Goal: Task Accomplishment & Management: Use online tool/utility

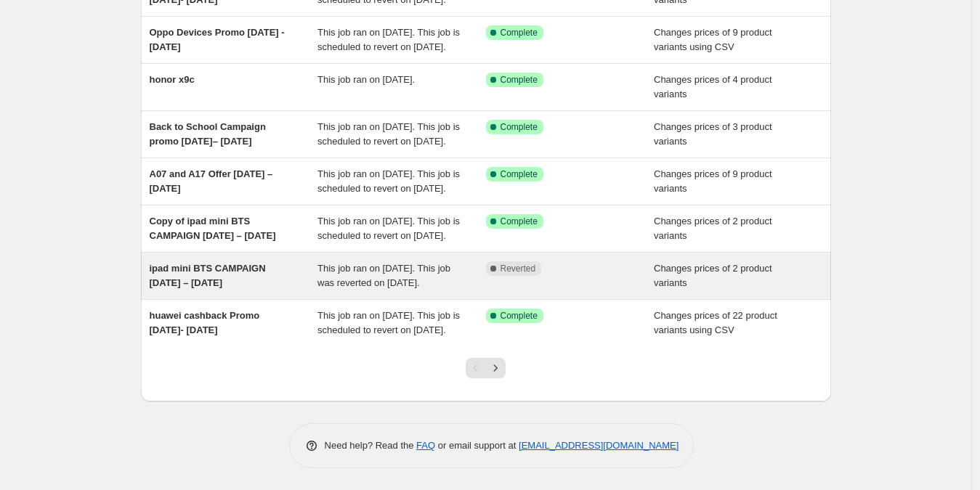
scroll to position [389, 0]
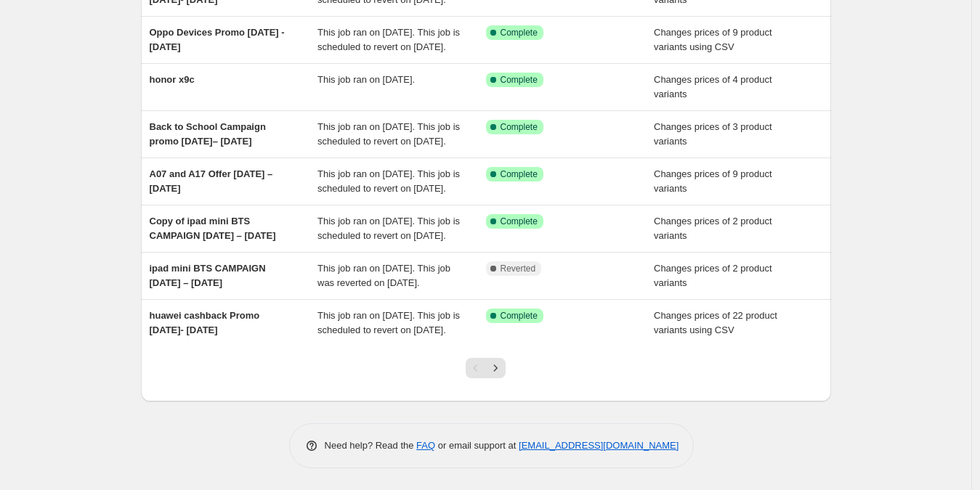
click at [506, 366] on button "Next" at bounding box center [495, 368] width 20 height 20
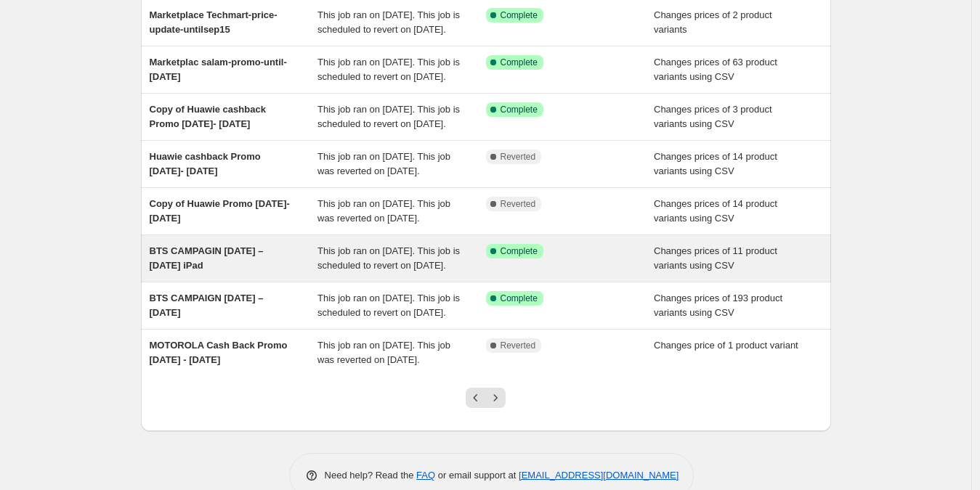
scroll to position [361, 0]
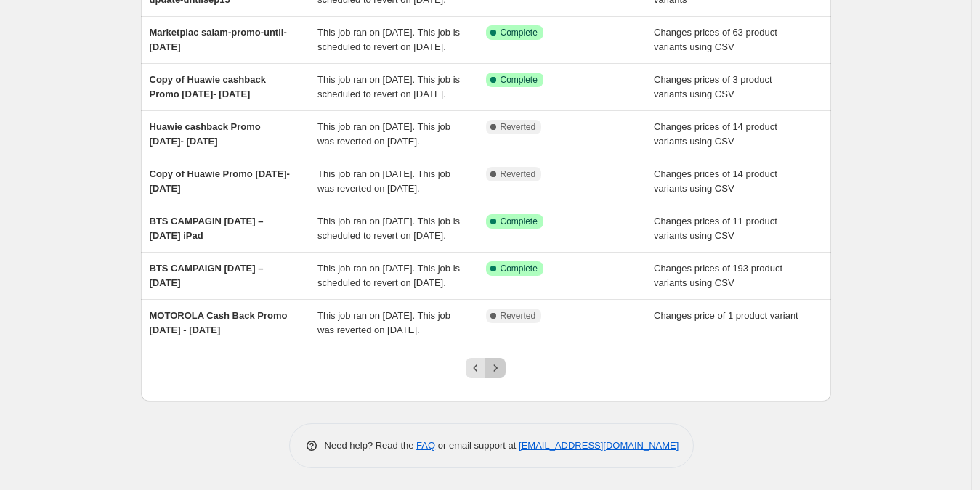
click at [502, 376] on icon "Next" at bounding box center [495, 368] width 15 height 15
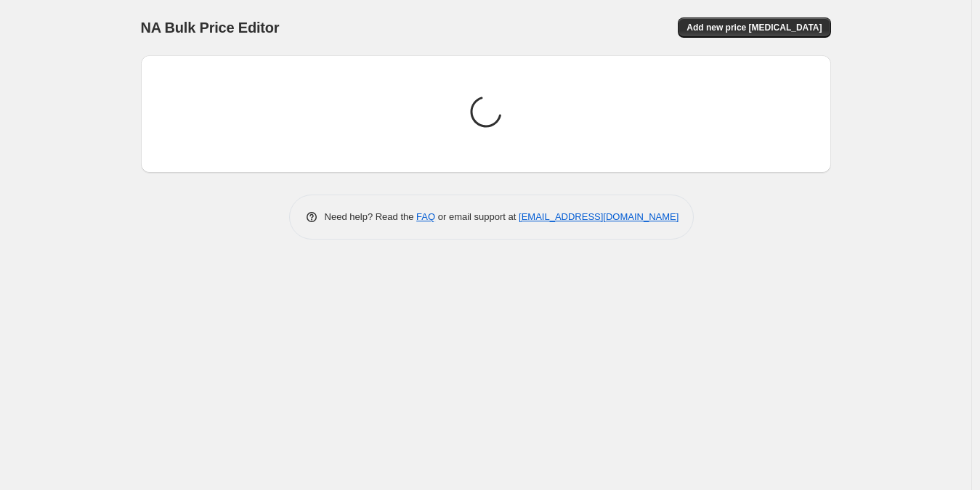
scroll to position [0, 0]
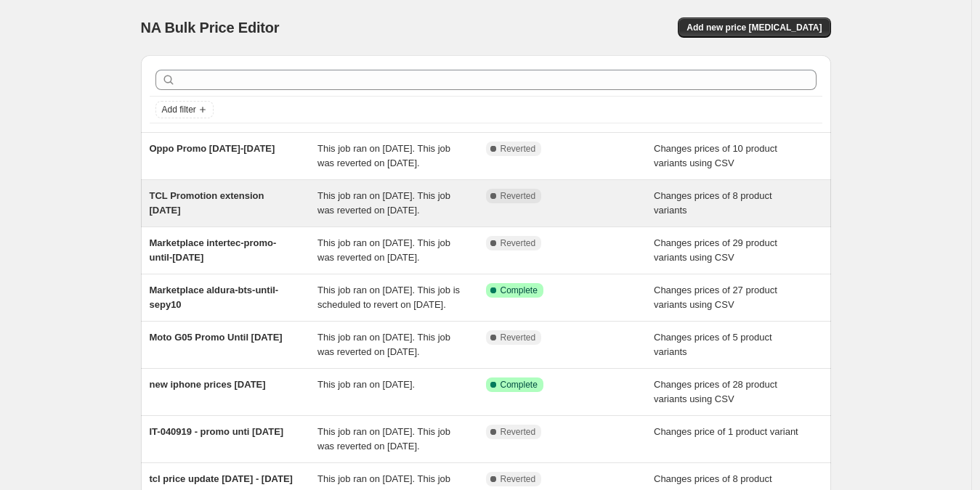
click at [257, 218] on div "TCL Promotion extension 31 Aug 2025" at bounding box center [234, 203] width 169 height 29
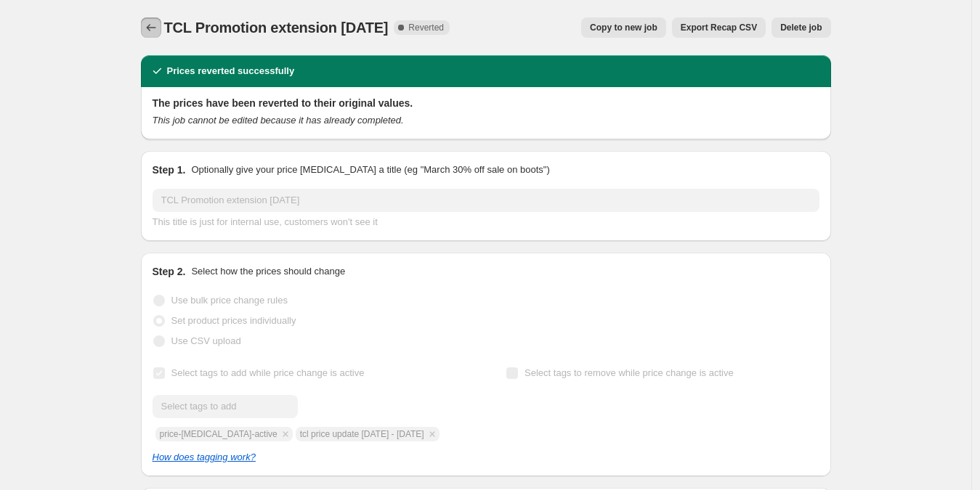
click at [155, 31] on icon "Price change jobs" at bounding box center [151, 27] width 15 height 15
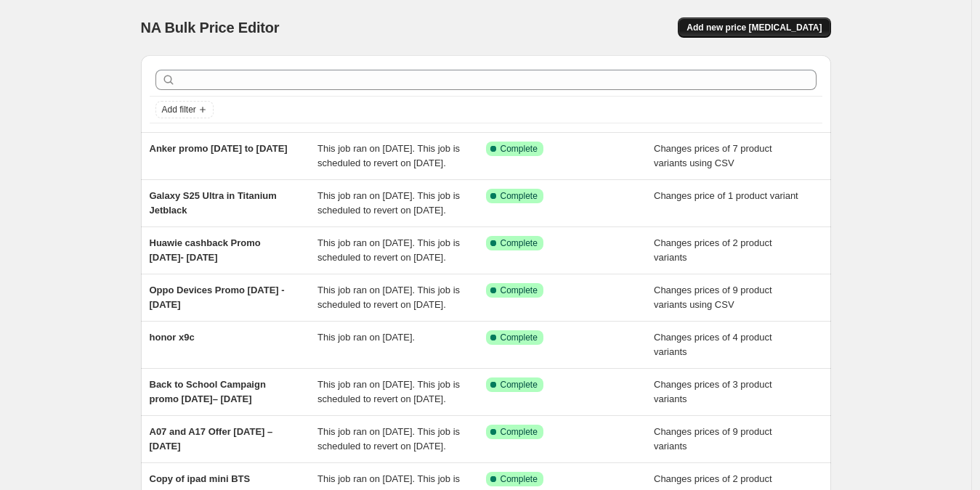
click at [793, 28] on span "Add new price [MEDICAL_DATA]" at bounding box center [754, 28] width 135 height 12
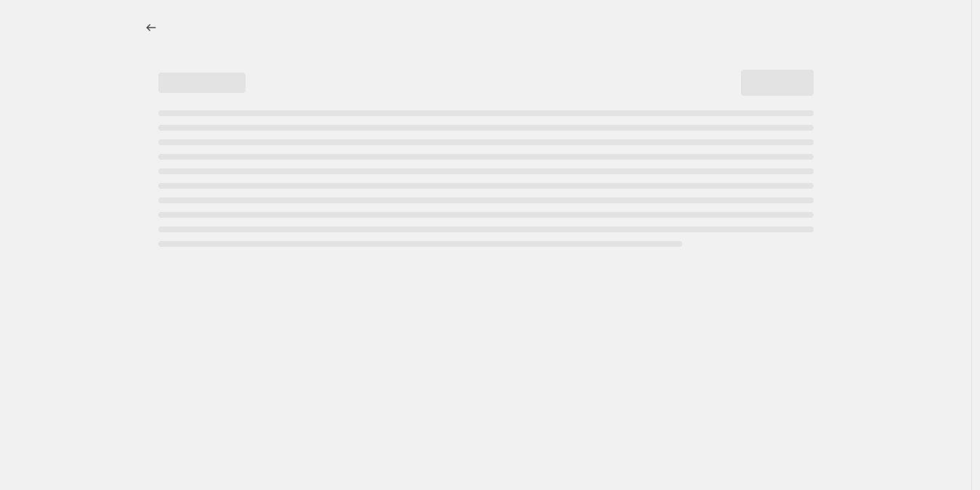
select select "percentage"
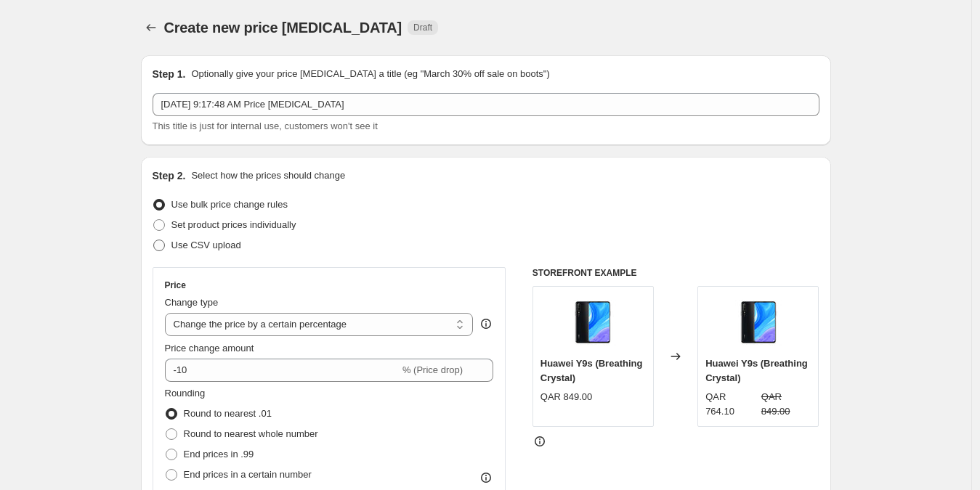
click at [181, 246] on span "Use CSV upload" at bounding box center [206, 245] width 70 height 11
click at [154, 241] on input "Use CSV upload" at bounding box center [153, 240] width 1 height 1
radio input "true"
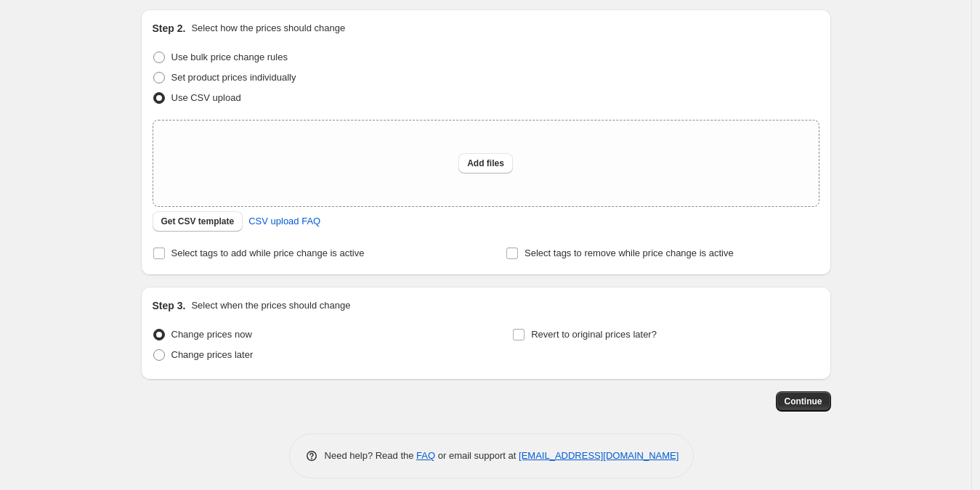
scroll to position [158, 0]
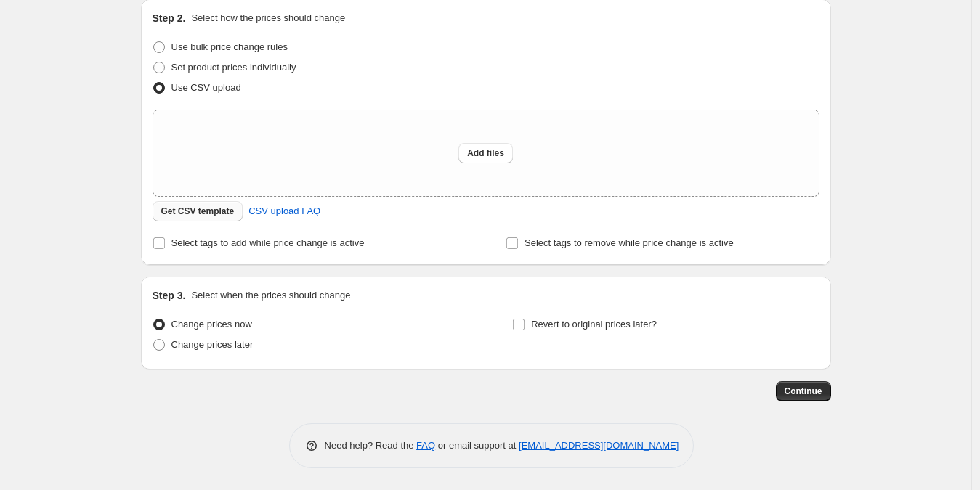
click at [193, 209] on span "Get CSV template" at bounding box center [197, 212] width 73 height 12
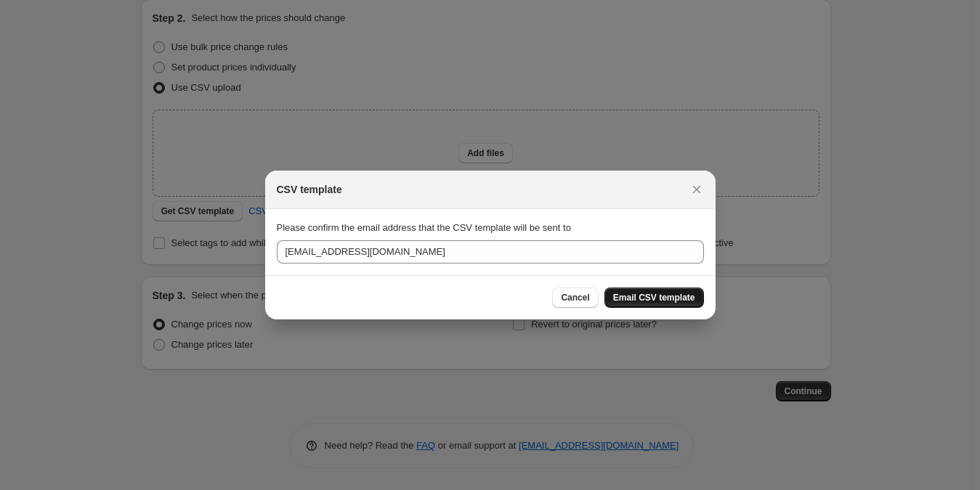
click at [662, 293] on span "Email CSV template" at bounding box center [654, 298] width 82 height 12
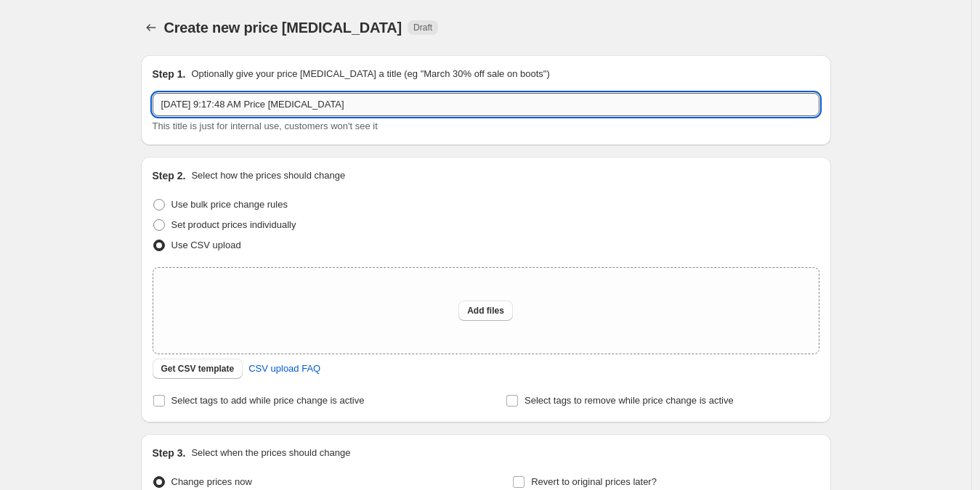
click at [409, 102] on input "Sep 1, 2025, 9:17:48 AM Price change job" at bounding box center [486, 104] width 667 height 23
paste input "INFINIX CASH BACK Sept 1-30, 2025"
drag, startPoint x: 304, startPoint y: 108, endPoint x: 324, endPoint y: 131, distance: 29.9
click at [305, 108] on input "INFINIX CASH BACK Sept 1-30, 2025" at bounding box center [486, 104] width 667 height 23
type input "INFINIX CASH BACK [DATE]-[DATE]"
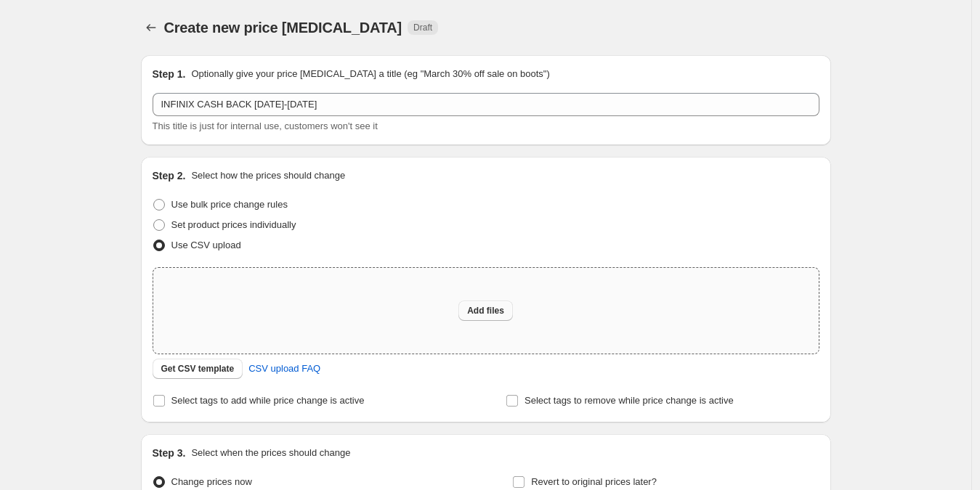
click at [513, 316] on button "Add files" at bounding box center [486, 311] width 54 height 20
type input "C:\fakepath\INFINIX CASH BACK Sept 1-30 2025.csv"
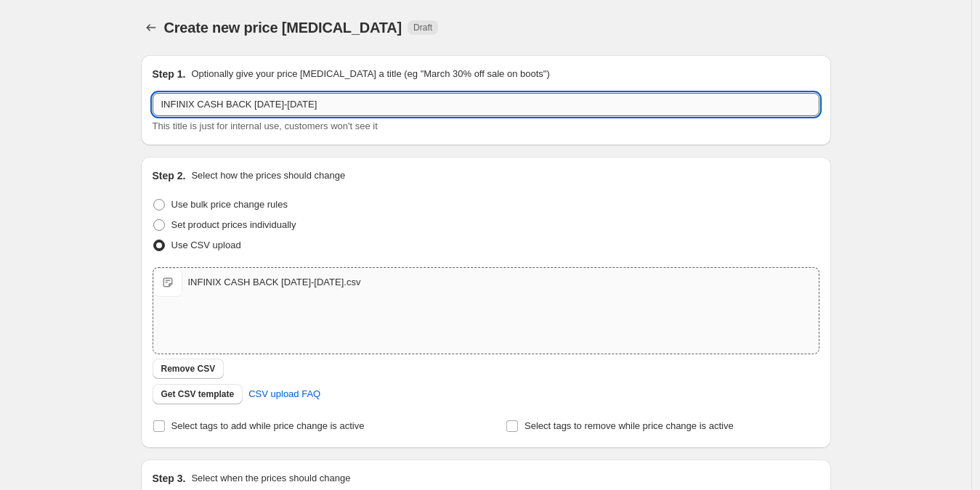
click at [351, 116] on input "INFINIX CASH BACK [DATE]-[DATE]" at bounding box center [486, 104] width 667 height 23
click at [233, 434] on label "Select tags to add while price change is active" at bounding box center [259, 426] width 212 height 20
click at [165, 432] on input "Select tags to add while price change is active" at bounding box center [159, 427] width 12 height 12
checkbox input "true"
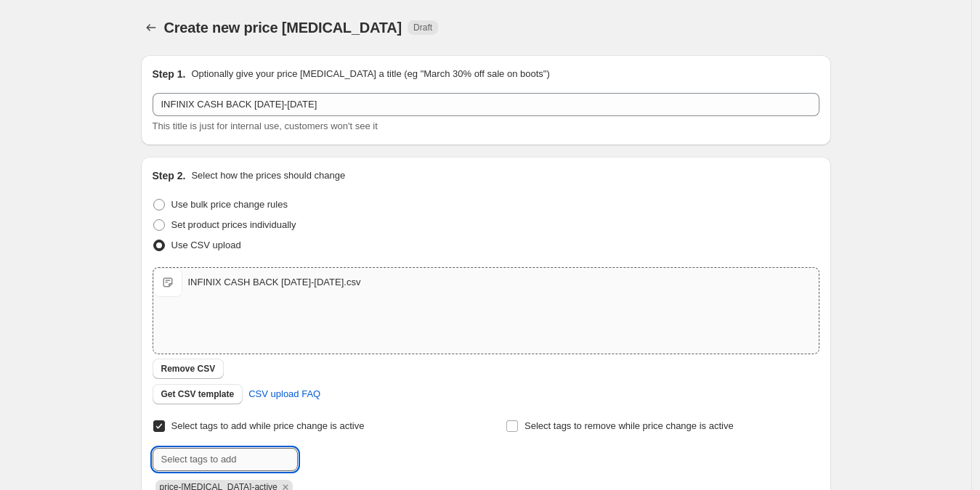
click at [278, 457] on input "text" at bounding box center [225, 459] width 145 height 23
paste input "INFINIX CASH BACK [DATE]-[DATE]"
type input "INFINIX CASH BACK [DATE]-[DATE]"
click at [335, 461] on span "INFINIX CASH..." at bounding box center [361, 458] width 65 height 10
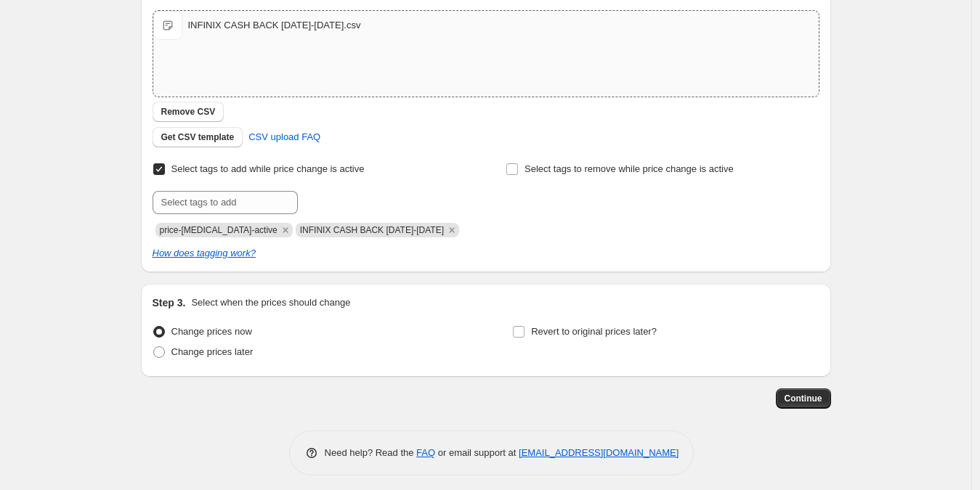
scroll to position [264, 0]
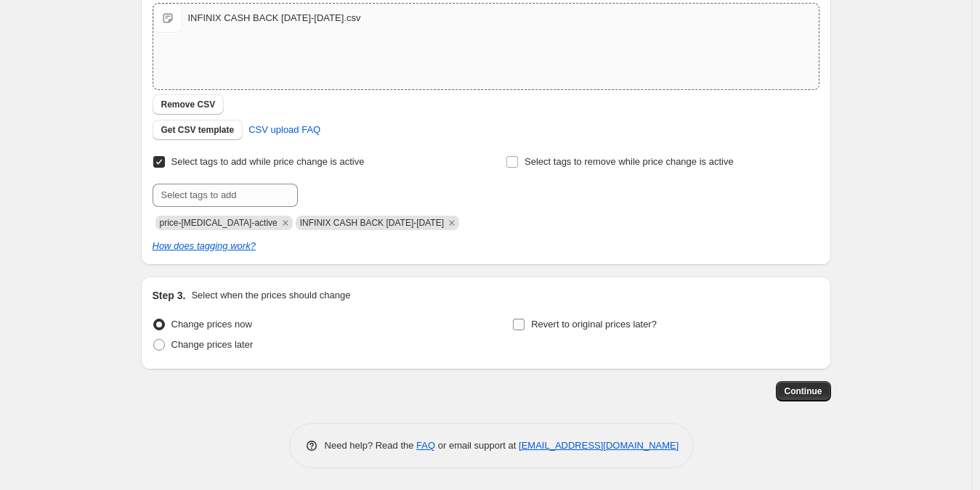
click at [525, 328] on span at bounding box center [518, 324] width 13 height 13
click at [525, 328] on input "Revert to original prices later?" at bounding box center [519, 325] width 12 height 12
checkbox input "true"
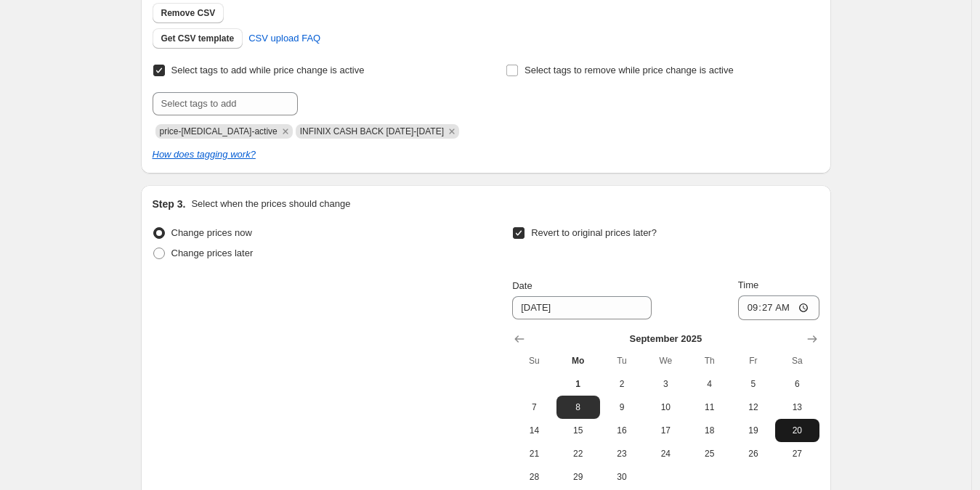
scroll to position [403, 0]
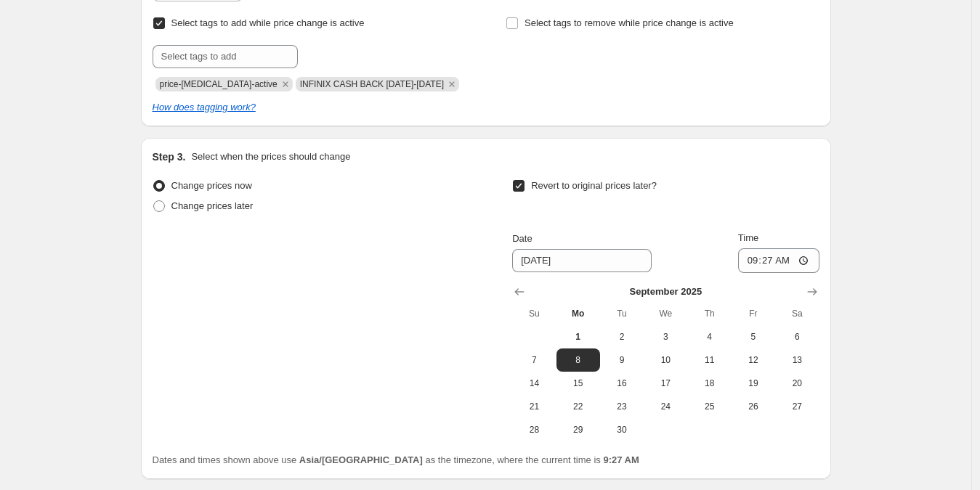
click at [817, 278] on div "September 2025 Su Mo Tu We Th Fr Sa 1 2 3 4 5 6 7 8 9 10 11 12 13 14 15 16 17 1…" at bounding box center [660, 357] width 318 height 169
click at [817, 299] on button "Show next month, October 2025" at bounding box center [812, 292] width 20 height 20
click at [662, 336] on span "1" at bounding box center [666, 337] width 32 height 12
type input "10/1/2025"
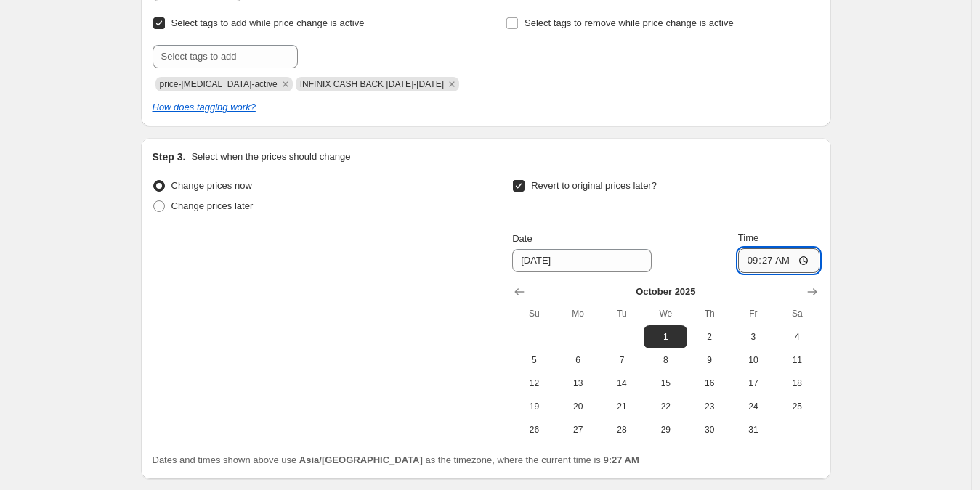
click at [751, 259] on input "09:27" at bounding box center [778, 261] width 81 height 25
type input "00:00"
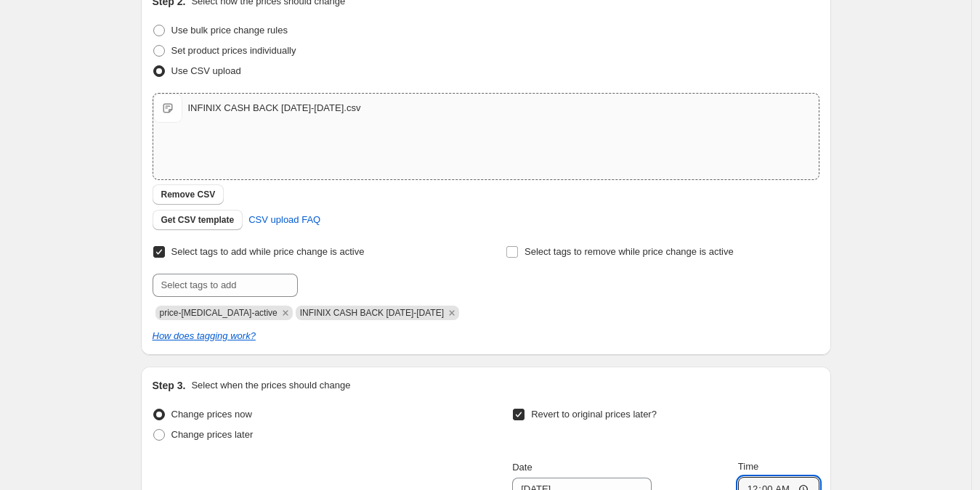
scroll to position [513, 0]
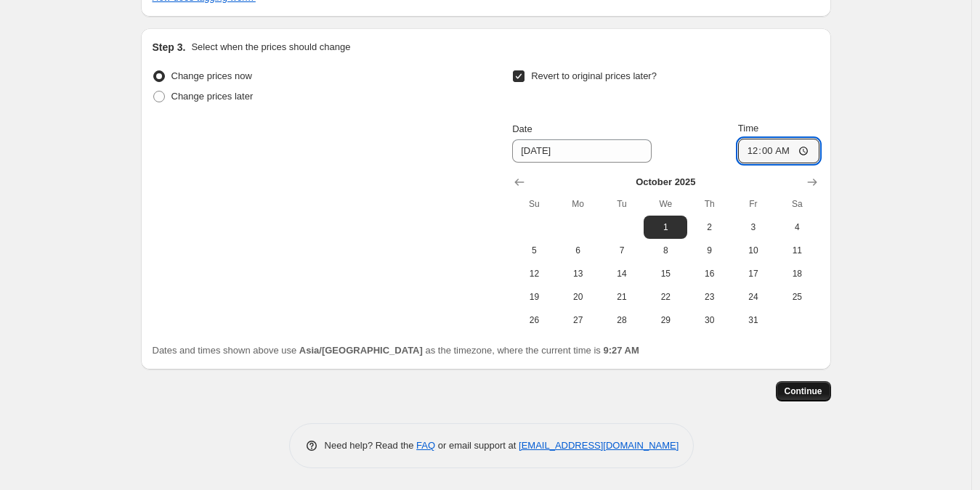
click at [791, 392] on span "Continue" at bounding box center [804, 392] width 38 height 12
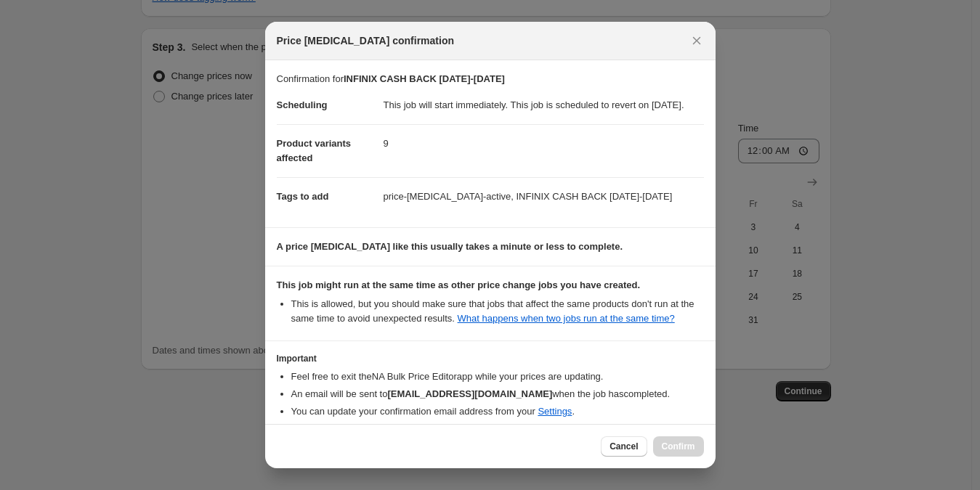
scroll to position [97, 0]
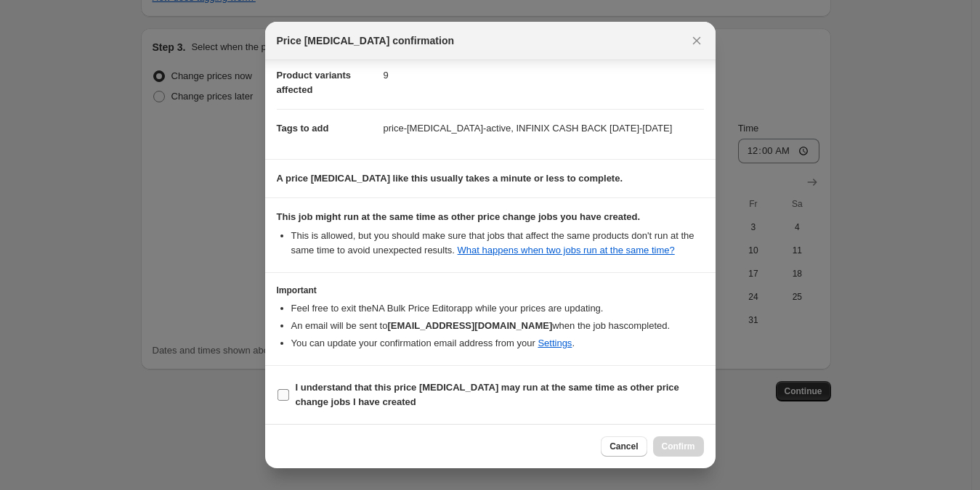
click at [562, 399] on span "I understand that this price change job may run at the same time as other price…" at bounding box center [500, 395] width 408 height 29
click at [289, 399] on input "I understand that this price change job may run at the same time as other price…" at bounding box center [284, 395] width 12 height 12
checkbox input "true"
click at [669, 451] on span "Confirm" at bounding box center [678, 447] width 33 height 12
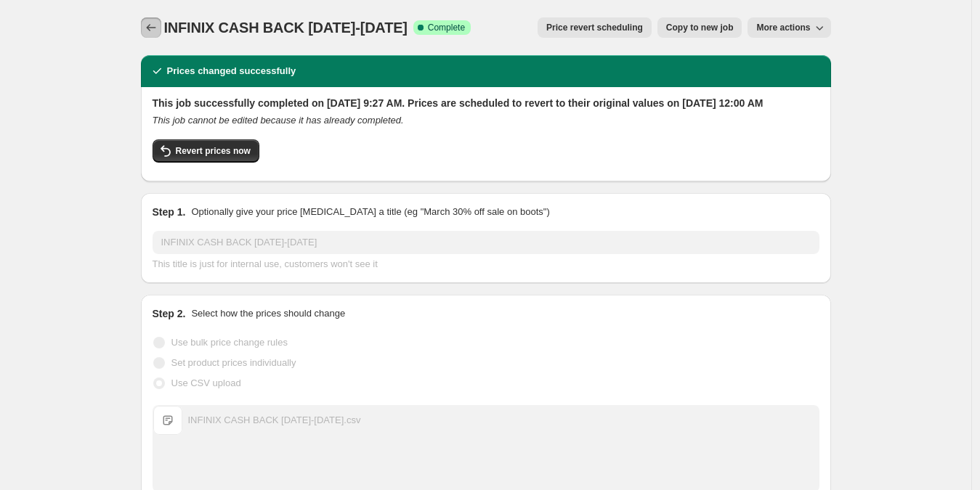
click at [152, 24] on icon "Price change jobs" at bounding box center [151, 27] width 15 height 15
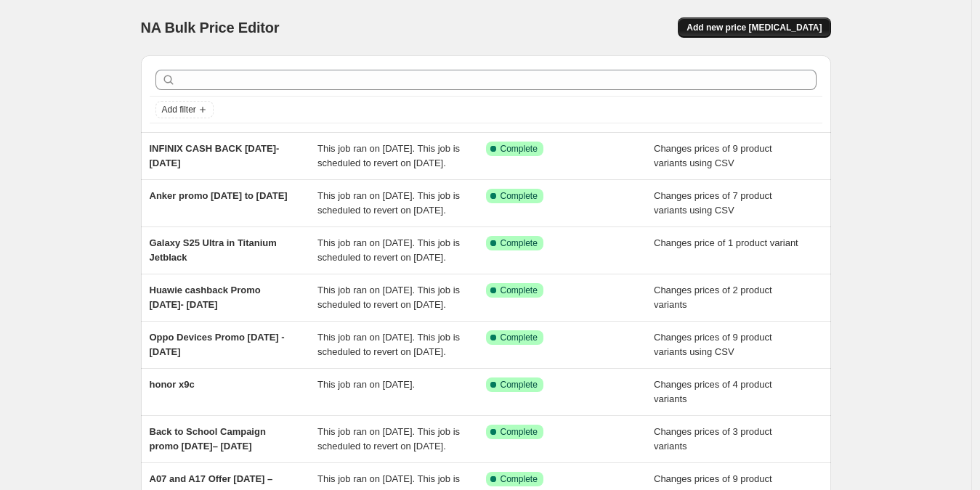
click at [776, 33] on span "Add new price [MEDICAL_DATA]" at bounding box center [754, 28] width 135 height 12
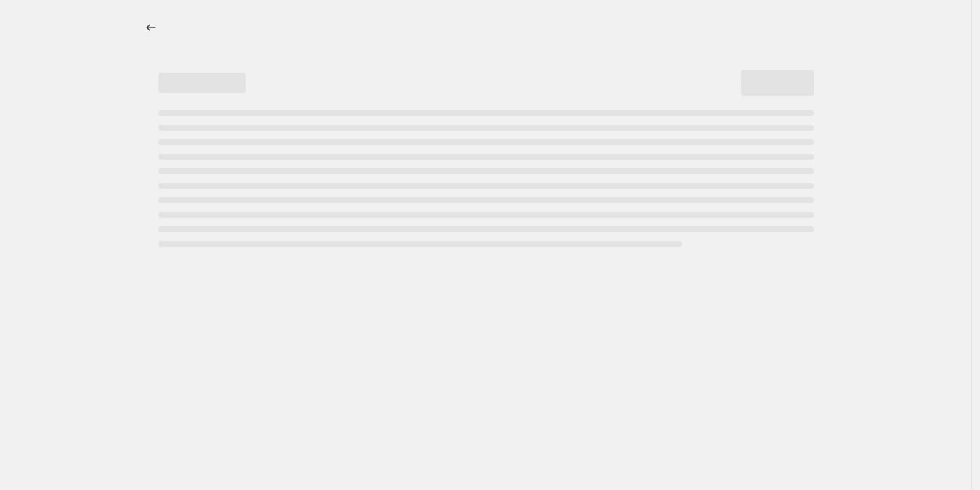
select select "percentage"
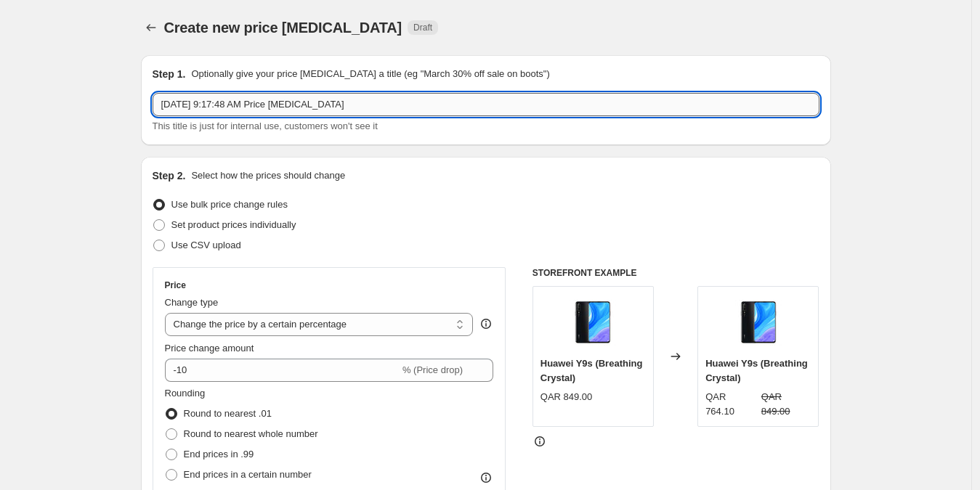
click at [337, 97] on input "Sep 1, 2025, 9:17:48 AM Price change job" at bounding box center [486, 104] width 667 height 23
paste input "HONOR Cash back promo [DATE]- [DATE]"
type input "HONOR Cash back promo [DATE]- [DATE]"
click at [230, 244] on span "Use CSV upload" at bounding box center [206, 245] width 70 height 11
click at [154, 241] on input "Use CSV upload" at bounding box center [153, 240] width 1 height 1
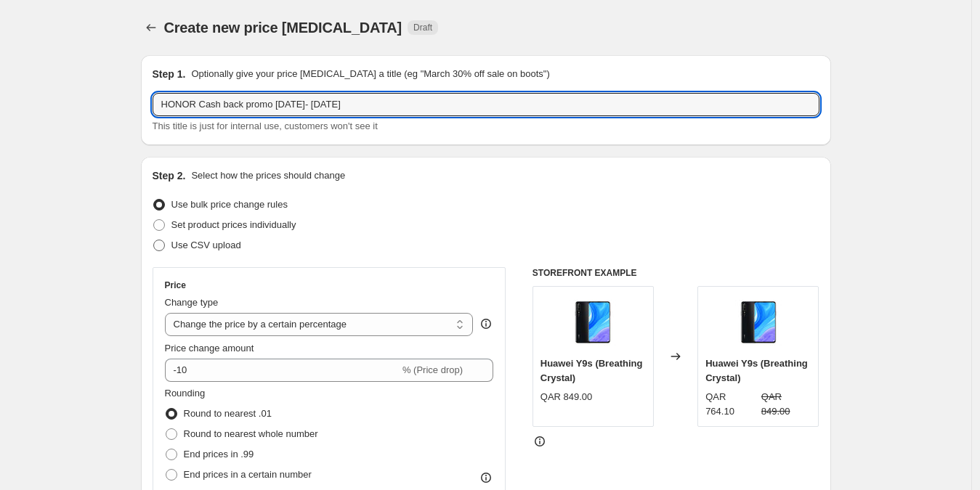
radio input "true"
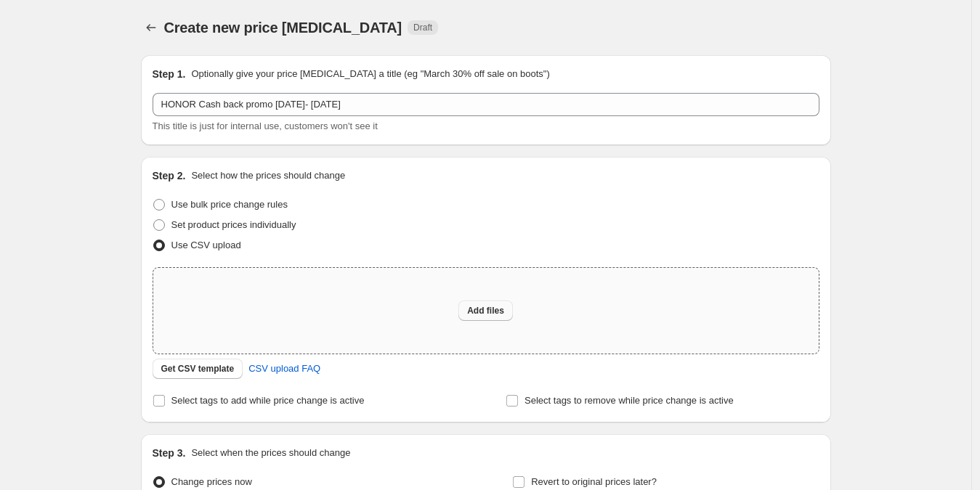
click at [485, 317] on button "Add files" at bounding box center [486, 311] width 54 height 20
type input "C:\fakepath\HONOR Cash back promo Sept 1- 30 2025.csv"
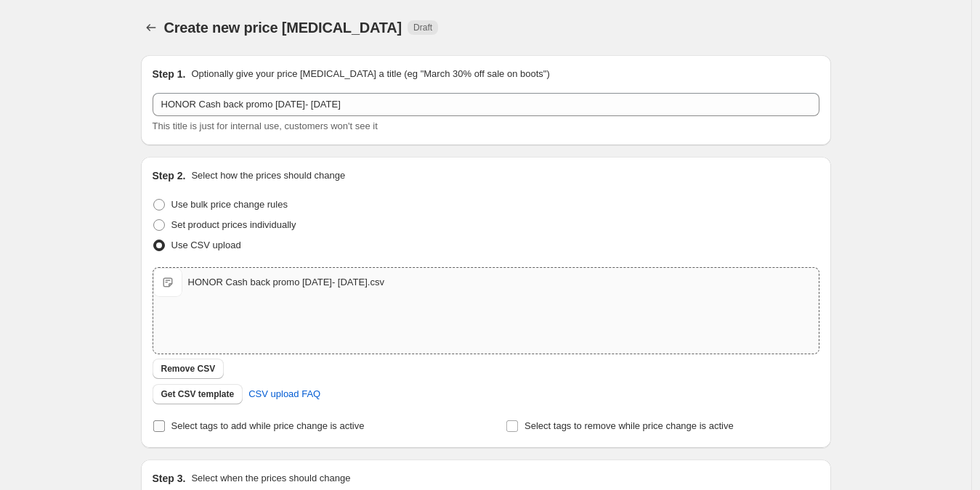
click at [201, 430] on span "Select tags to add while price change is active" at bounding box center [267, 426] width 193 height 11
click at [165, 430] on input "Select tags to add while price change is active" at bounding box center [159, 427] width 12 height 12
checkbox input "true"
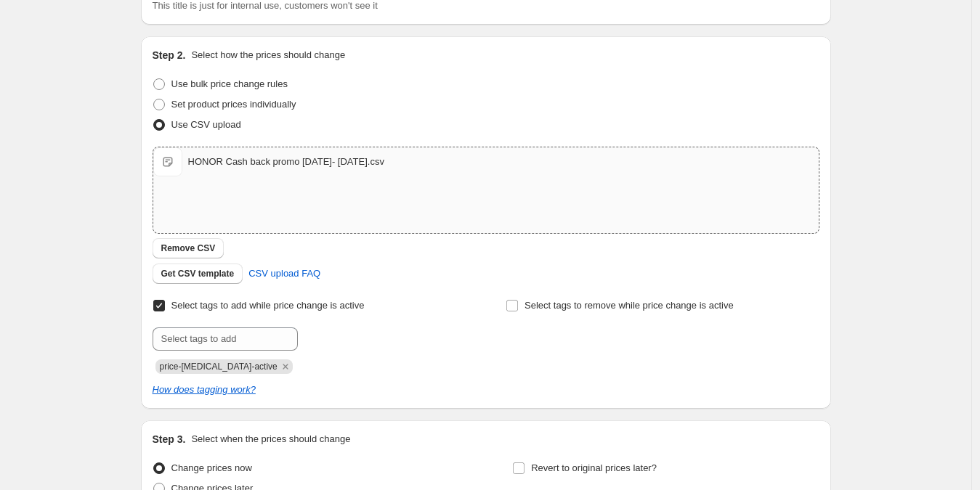
scroll to position [264, 0]
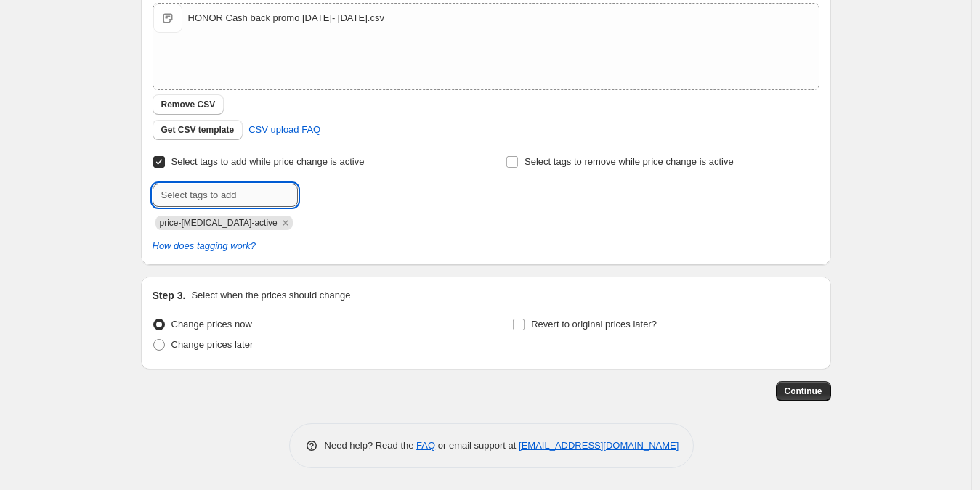
click at [260, 195] on input "text" at bounding box center [225, 195] width 145 height 23
paste input "HONOR Cash back promo [DATE]- [DATE]"
click at [268, 195] on input "HONOR Cash back promo [DATE]- [DATE]" at bounding box center [225, 195] width 145 height 23
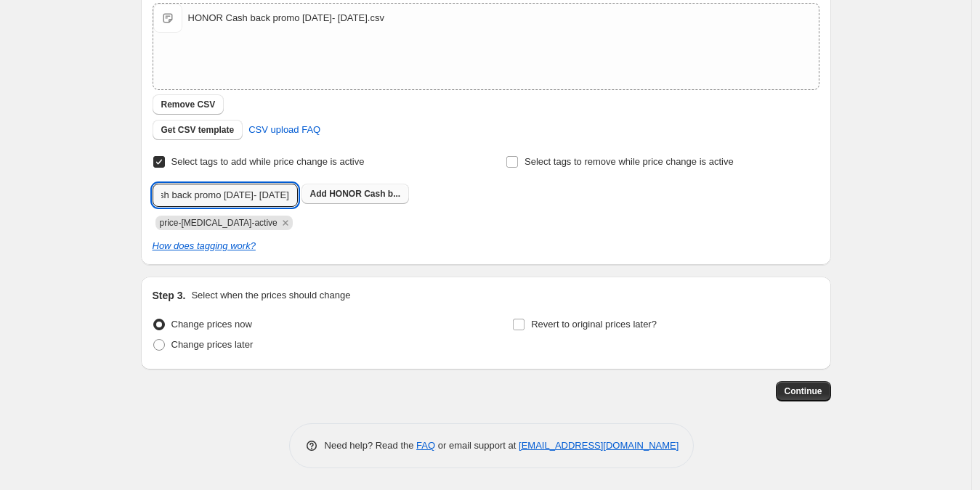
type input "HONOR Cash back promo Sept 1- 30 2025"
click at [392, 198] on span "HONOR Cash b..." at bounding box center [364, 194] width 71 height 10
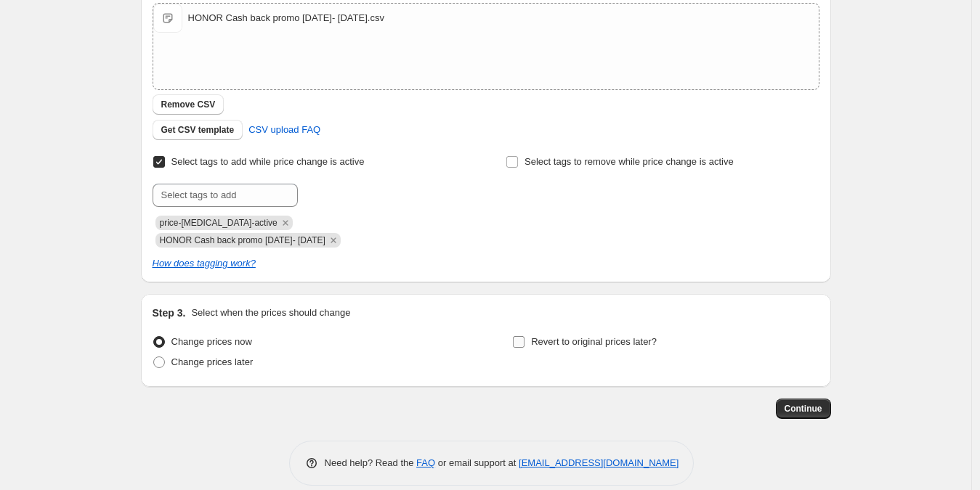
click at [522, 344] on input "Revert to original prices later?" at bounding box center [519, 342] width 12 height 12
checkbox input "true"
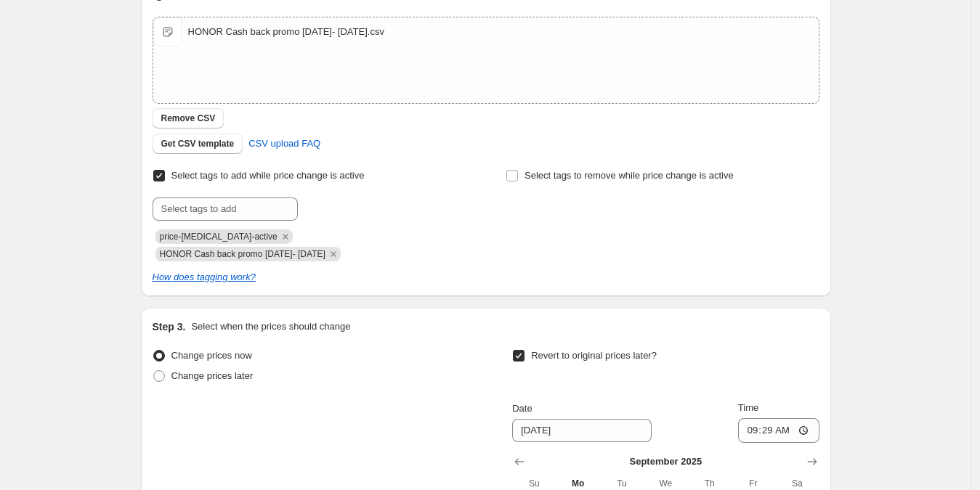
scroll to position [530, 0]
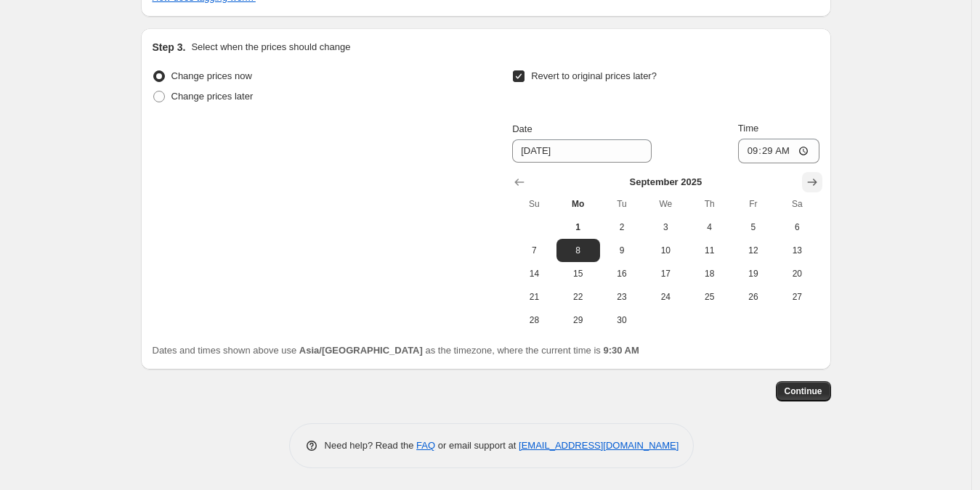
click at [820, 177] on icon "Show next month, October 2025" at bounding box center [812, 182] width 15 height 15
click at [673, 225] on span "1" at bounding box center [666, 228] width 32 height 12
type input "10/1/2025"
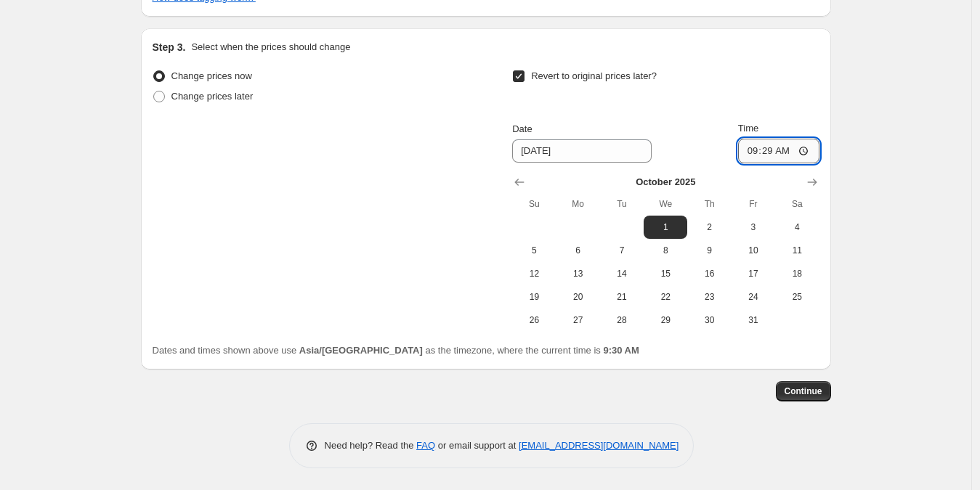
click at [751, 149] on input "09:29" at bounding box center [778, 151] width 81 height 25
type input "00:00"
click at [824, 397] on button "Continue" at bounding box center [803, 391] width 55 height 20
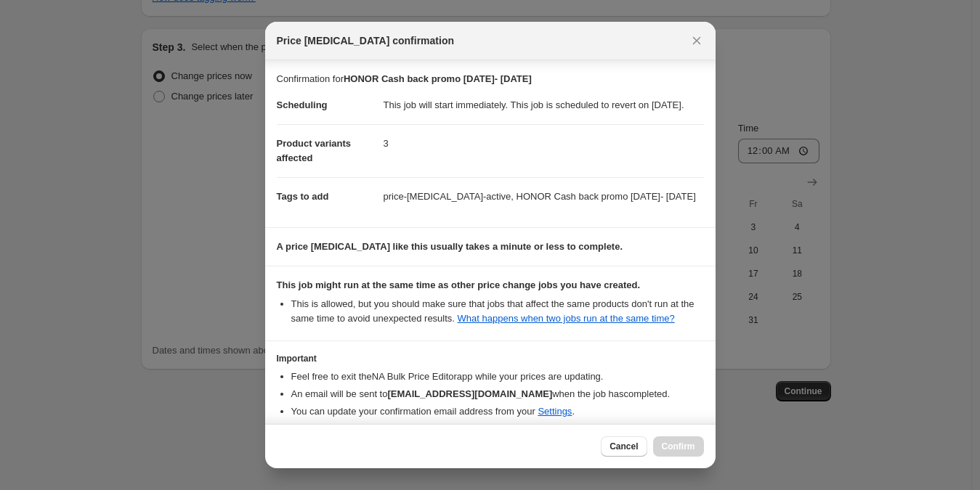
scroll to position [97, 0]
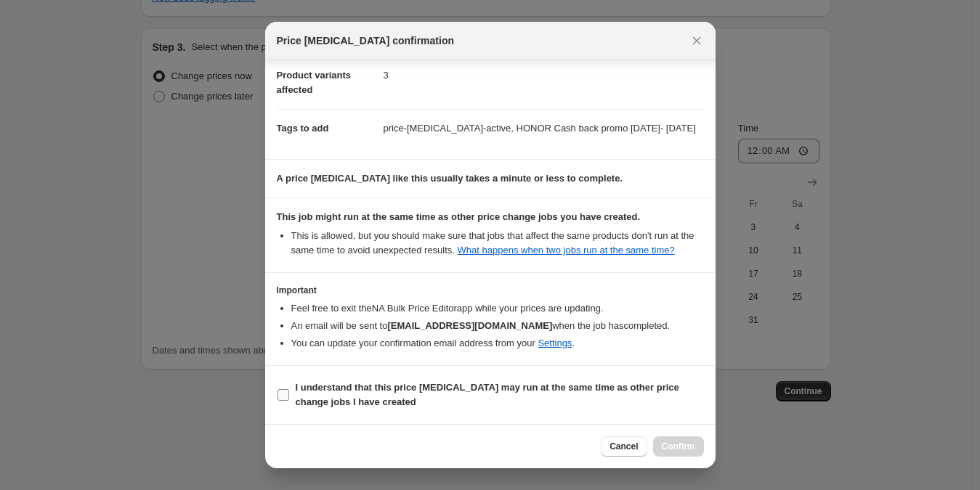
click at [548, 407] on span "I understand that this price change job may run at the same time as other price…" at bounding box center [500, 395] width 408 height 29
click at [289, 401] on input "I understand that this price change job may run at the same time as other price…" at bounding box center [284, 395] width 12 height 12
checkbox input "true"
click at [669, 450] on span "Confirm" at bounding box center [678, 447] width 33 height 12
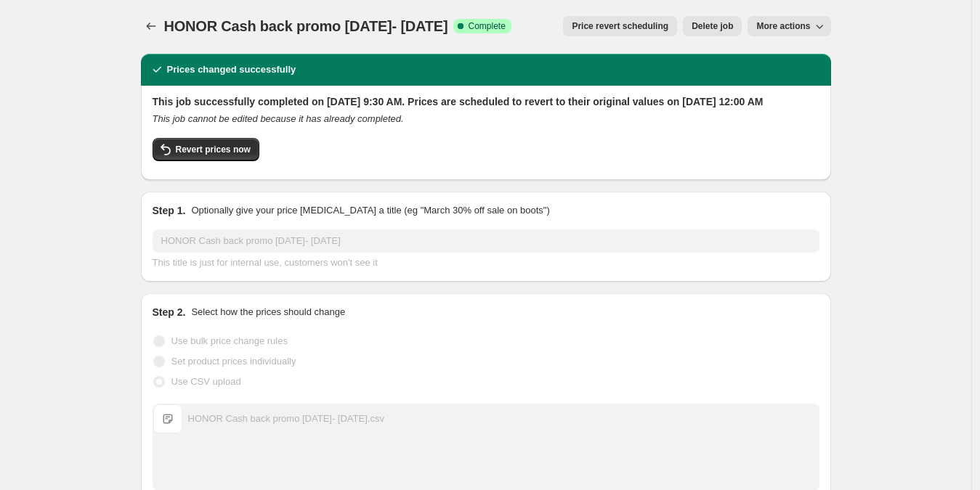
scroll to position [3, 0]
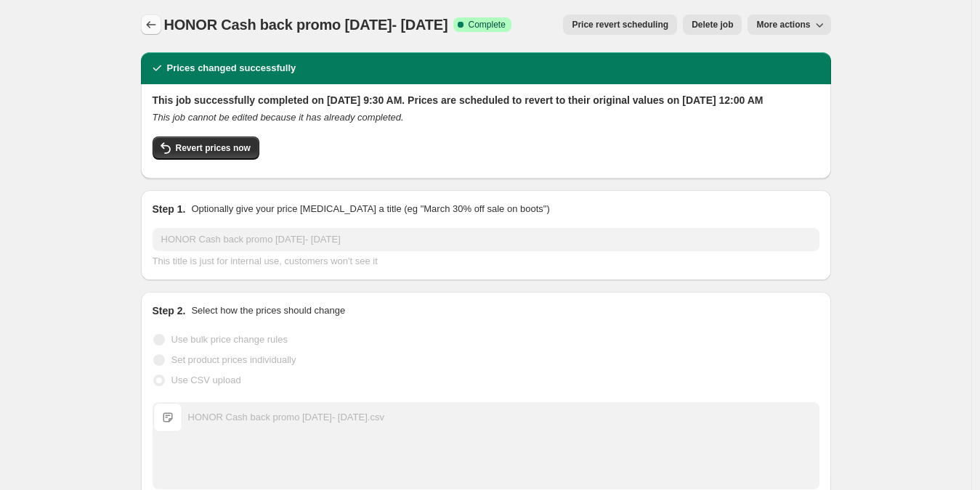
click at [155, 31] on icon "Price change jobs" at bounding box center [151, 24] width 15 height 15
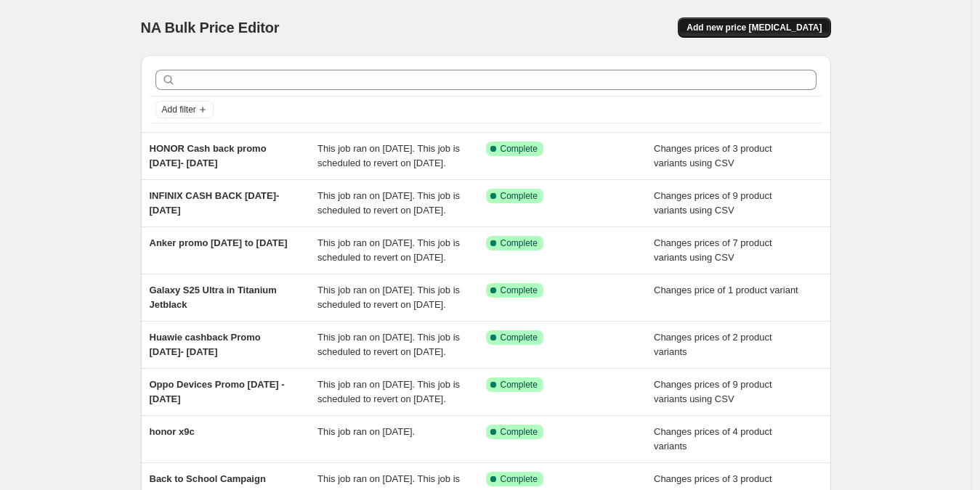
click at [753, 29] on span "Add new price [MEDICAL_DATA]" at bounding box center [754, 28] width 135 height 12
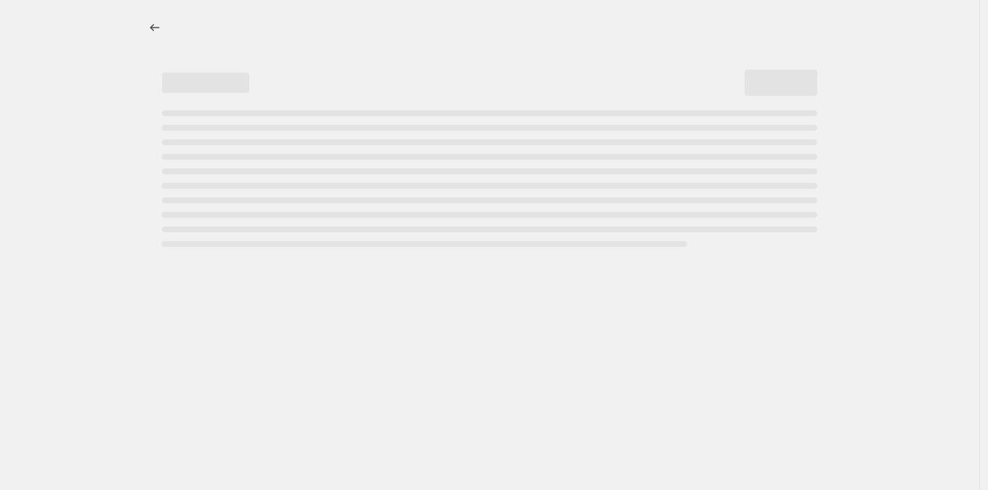
select select "percentage"
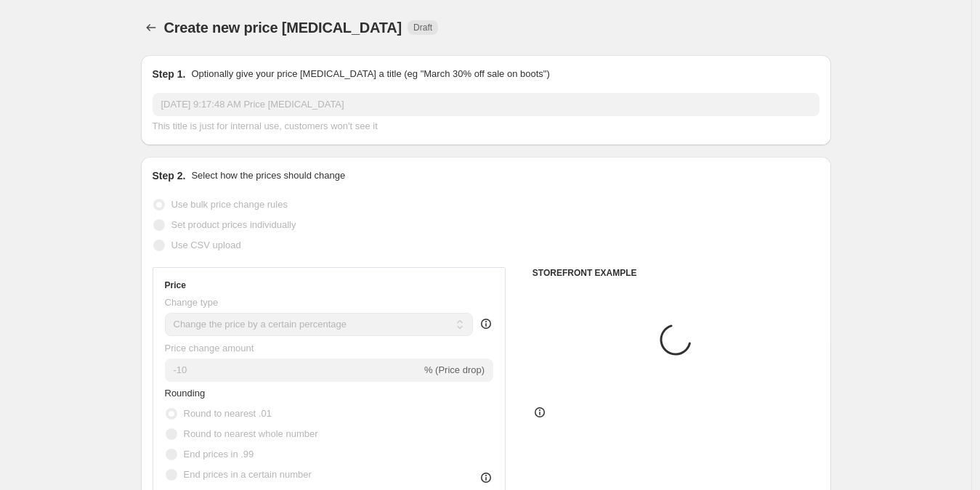
click at [362, 113] on input "Sep 1, 2025, 9:17:48 AM Price change job" at bounding box center [486, 104] width 667 height 23
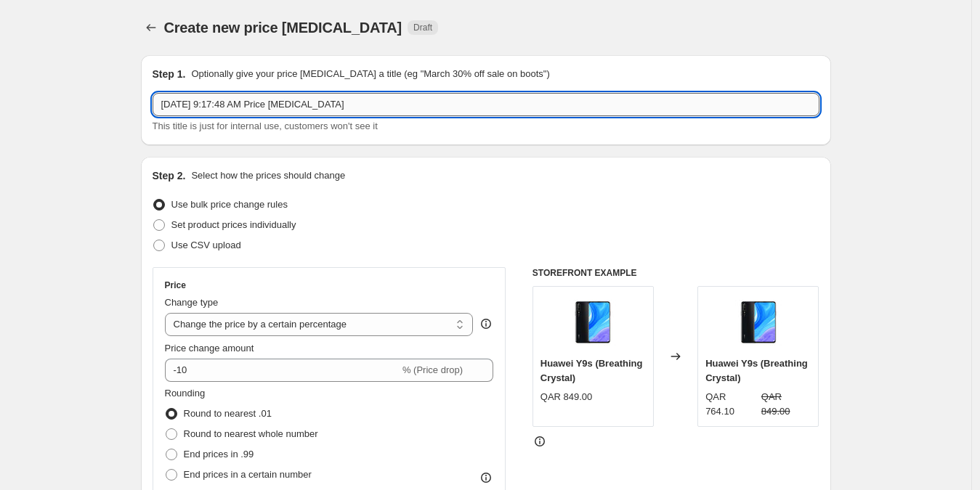
click at [370, 104] on input "Sep 1, 2025, 9:17:48 AM Price change job" at bounding box center [486, 104] width 667 height 23
paste input "MOTO NATIONAL PROMOTION [DATE]-[DATE]"
type input "MOTO NATIONAL PROMOTION [DATE]-[DATE]"
click at [230, 243] on span "Use CSV upload" at bounding box center [206, 245] width 70 height 11
click at [154, 241] on input "Use CSV upload" at bounding box center [153, 240] width 1 height 1
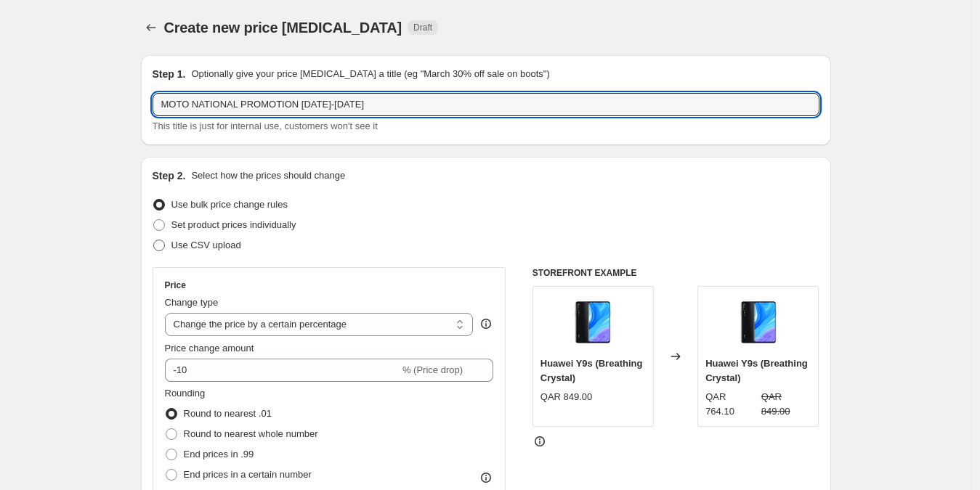
radio input "true"
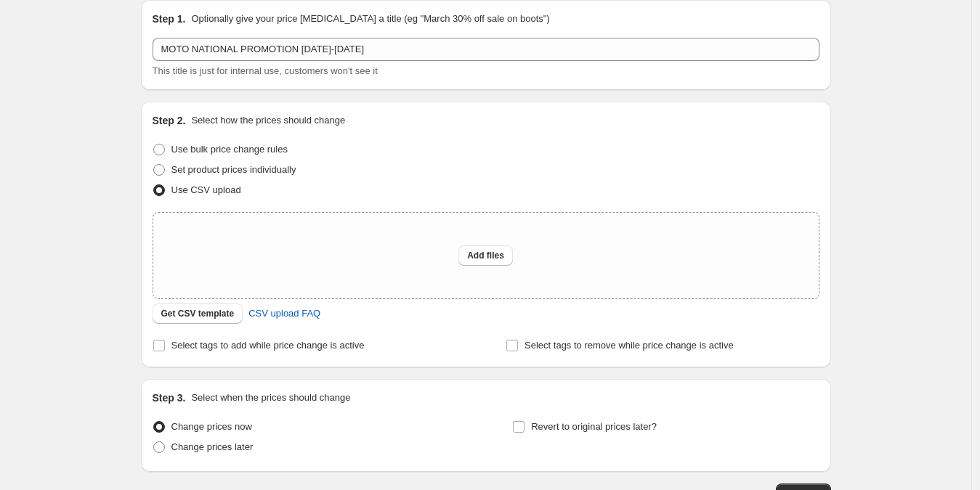
scroll to position [158, 0]
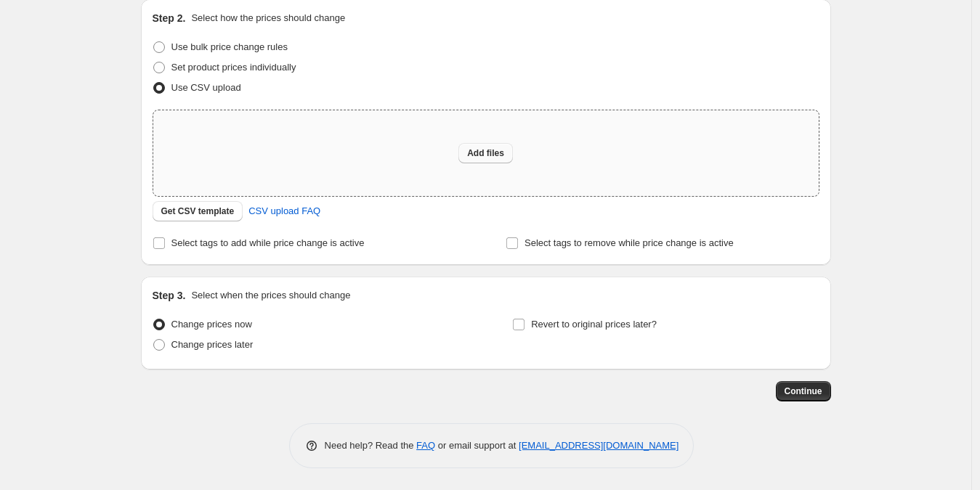
click at [497, 148] on span "Add files" at bounding box center [485, 154] width 37 height 12
type input "C:\fakepath\MOTO NATIONAL PROMOTION Sept 1-30 2025.csv"
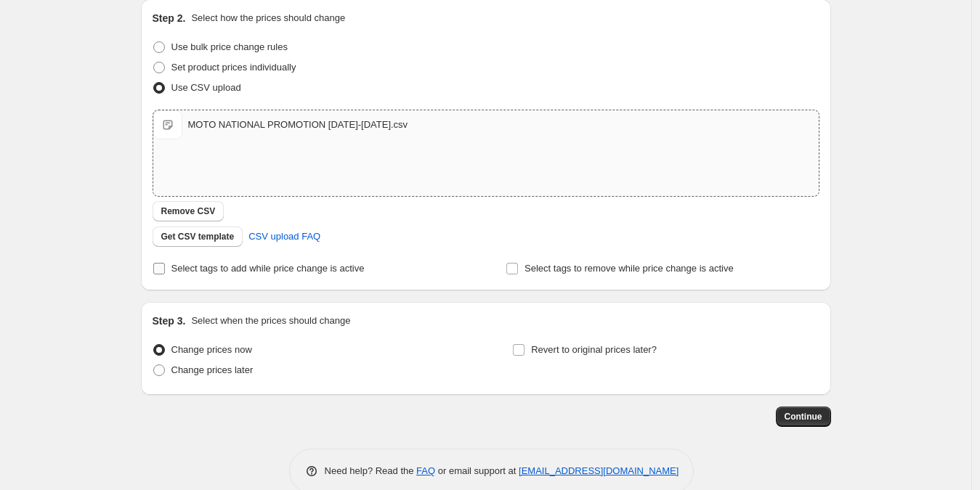
click at [285, 259] on label "Select tags to add while price change is active" at bounding box center [259, 269] width 212 height 20
click at [165, 263] on input "Select tags to add while price change is active" at bounding box center [159, 269] width 12 height 12
checkbox input "true"
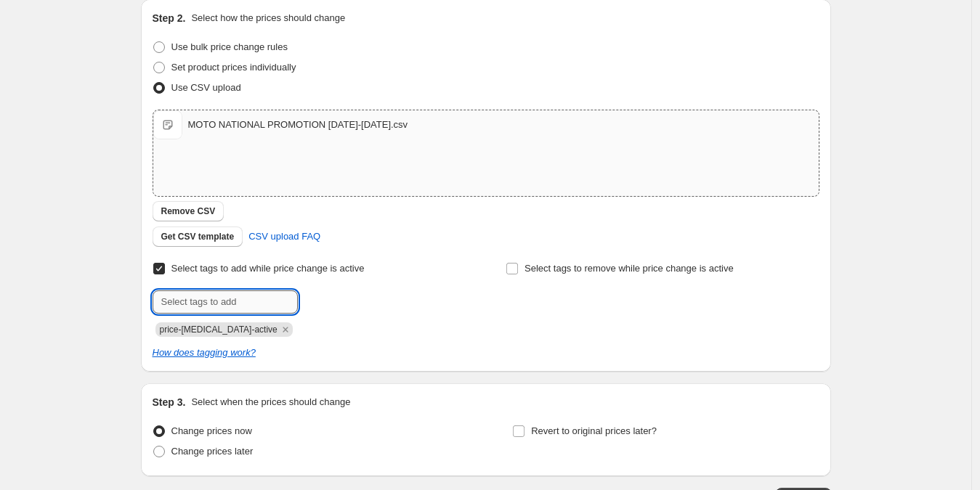
click at [239, 307] on input "text" at bounding box center [225, 302] width 145 height 23
paste input "MOTO NATIONAL PROMOTION [DATE]-[DATE]"
type input "MOTO NATIONAL PROMOTION [DATE]-[DATE]"
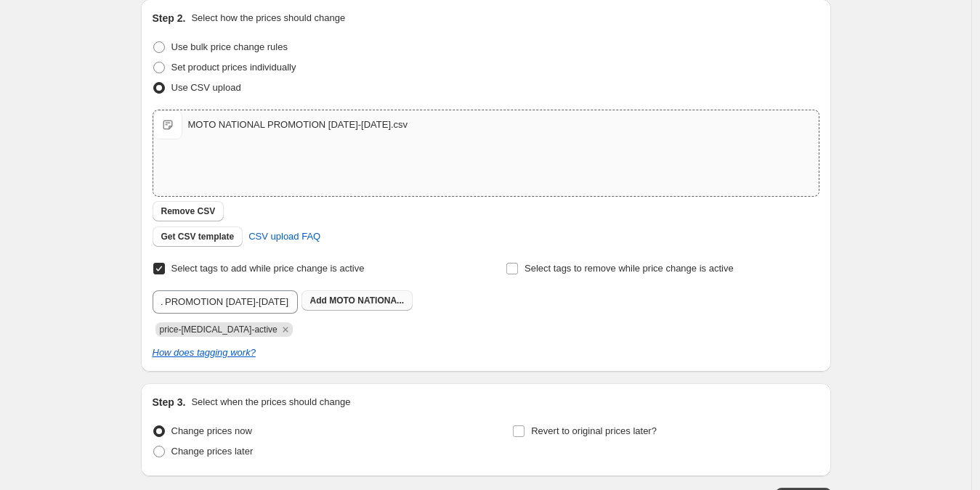
scroll to position [0, 0]
click at [387, 296] on span "MOTO NATIONA..." at bounding box center [366, 301] width 75 height 10
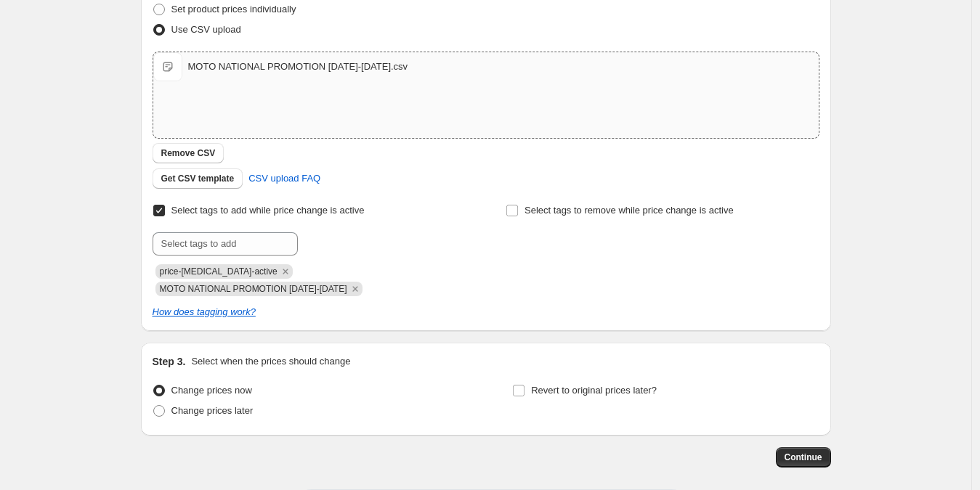
scroll to position [282, 0]
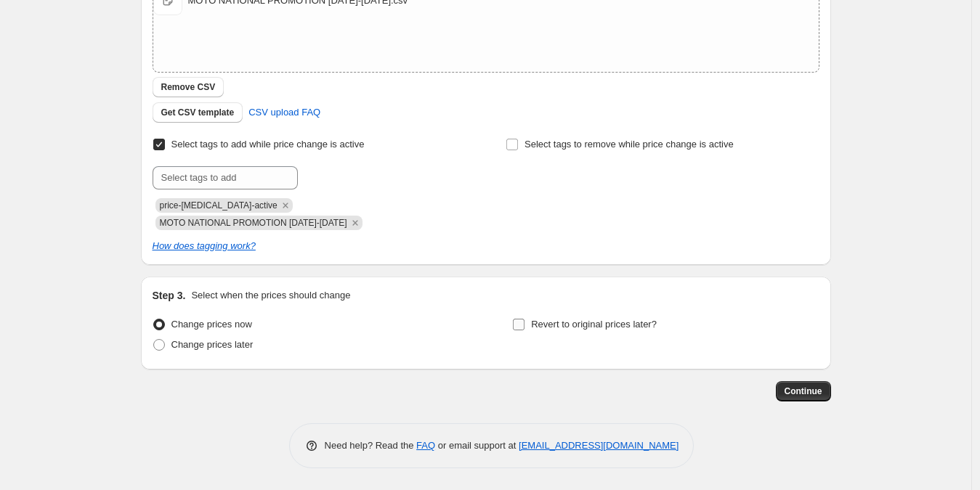
click at [532, 328] on label "Revert to original prices later?" at bounding box center [584, 325] width 145 height 20
click at [525, 328] on input "Revert to original prices later?" at bounding box center [519, 325] width 12 height 12
checkbox input "true"
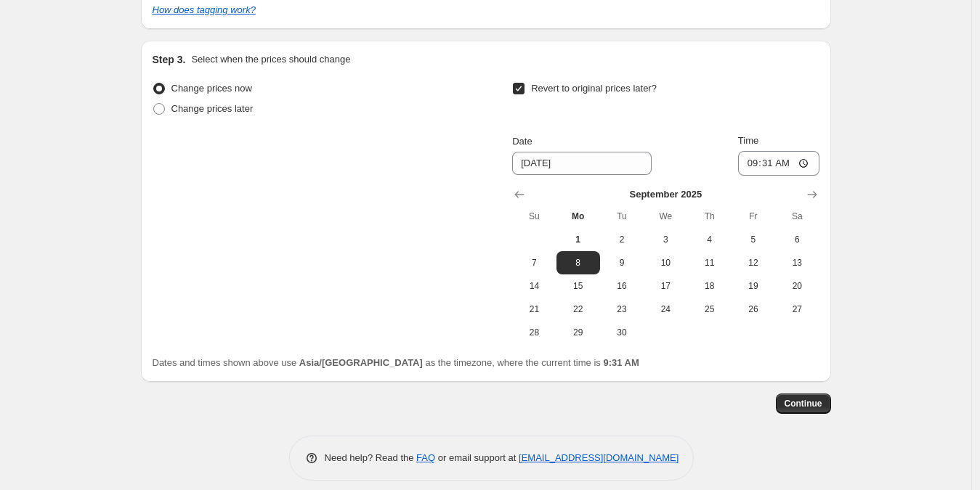
scroll to position [530, 0]
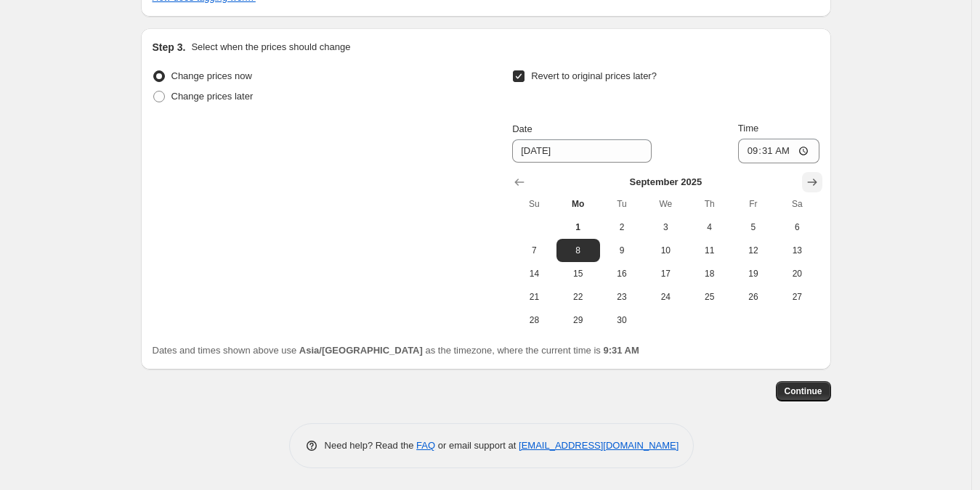
click at [809, 179] on icon "Show next month, October 2025" at bounding box center [812, 182] width 15 height 15
drag, startPoint x: 666, startPoint y: 219, endPoint x: 770, endPoint y: 158, distance: 120.3
click at [666, 219] on button "1" at bounding box center [666, 227] width 44 height 23
type input "10/1/2025"
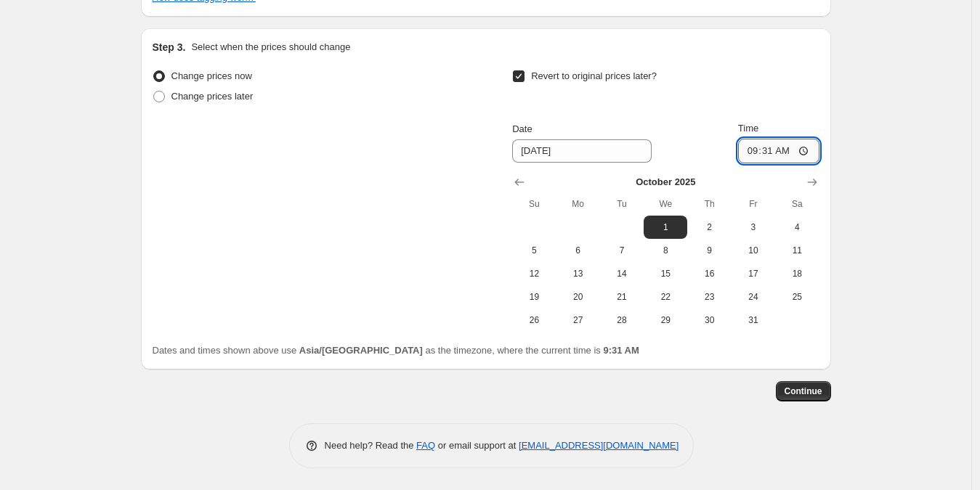
click at [753, 148] on input "09:31" at bounding box center [778, 151] width 81 height 25
click at [748, 156] on input "02:03" at bounding box center [778, 151] width 81 height 25
type input "00:00"
click at [804, 382] on button "Continue" at bounding box center [803, 391] width 55 height 20
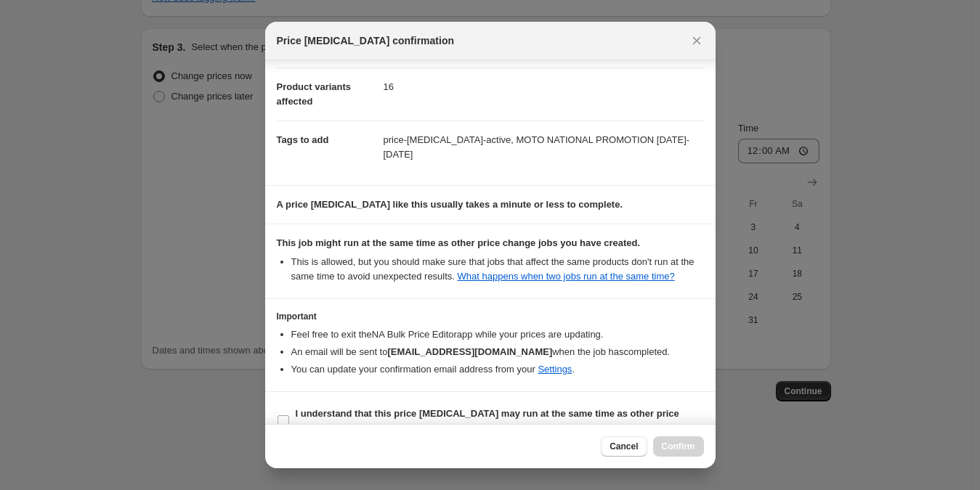
scroll to position [112, 0]
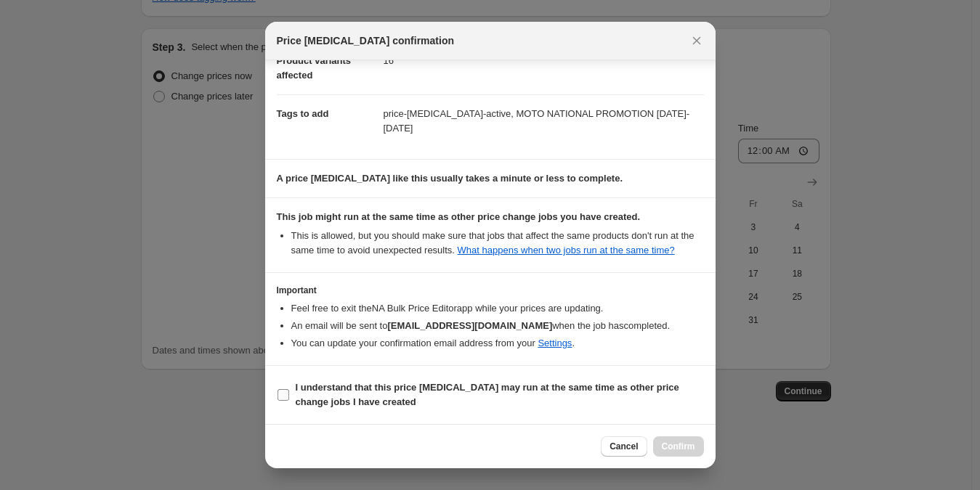
drag, startPoint x: 432, startPoint y: 389, endPoint x: 558, endPoint y: 396, distance: 125.9
click at [432, 388] on b "I understand that this price change job may run at the same time as other price…" at bounding box center [488, 394] width 384 height 25
click at [289, 389] on input "I understand that this price change job may run at the same time as other price…" at bounding box center [284, 395] width 12 height 12
checkbox input "true"
click at [682, 443] on span "Confirm" at bounding box center [678, 447] width 33 height 12
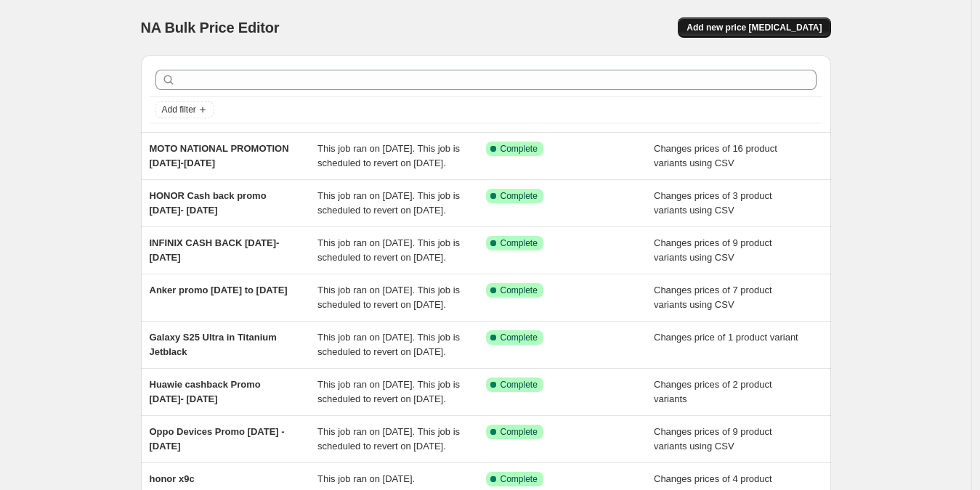
click at [796, 28] on span "Add new price [MEDICAL_DATA]" at bounding box center [754, 28] width 135 height 12
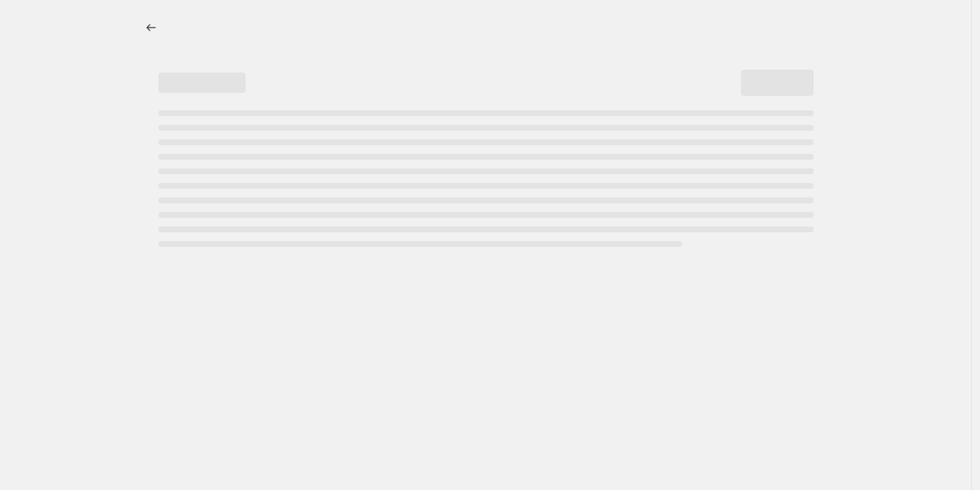
select select "percentage"
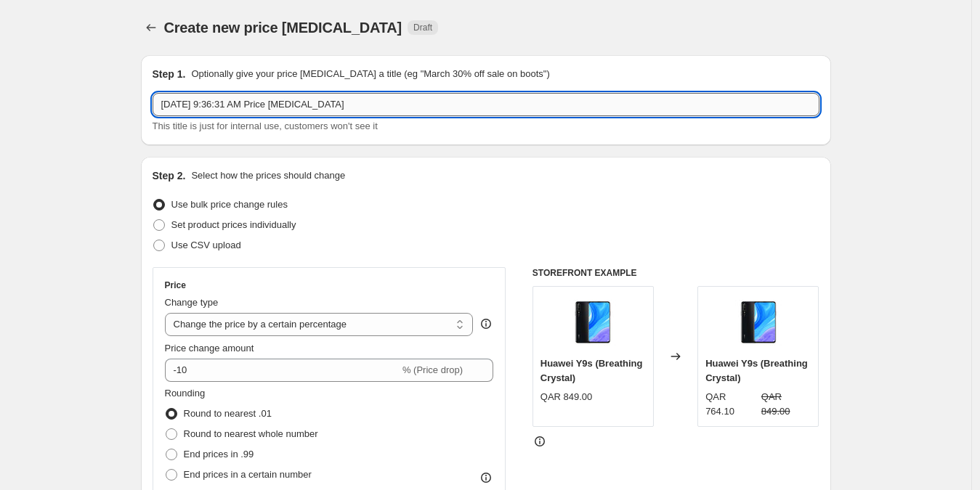
click at [299, 102] on input "[DATE] 9:36:31 AM Price [MEDICAL_DATA]" at bounding box center [486, 104] width 667 height 23
paste input "MOTO EDGE PROMO [DATE]-[DATE]"
click at [311, 105] on input "MOTO EDGE PROMO [DATE]-[DATE]" at bounding box center [486, 104] width 667 height 23
type input "MOTO EDGE PROMO [DATE]-[DATE]"
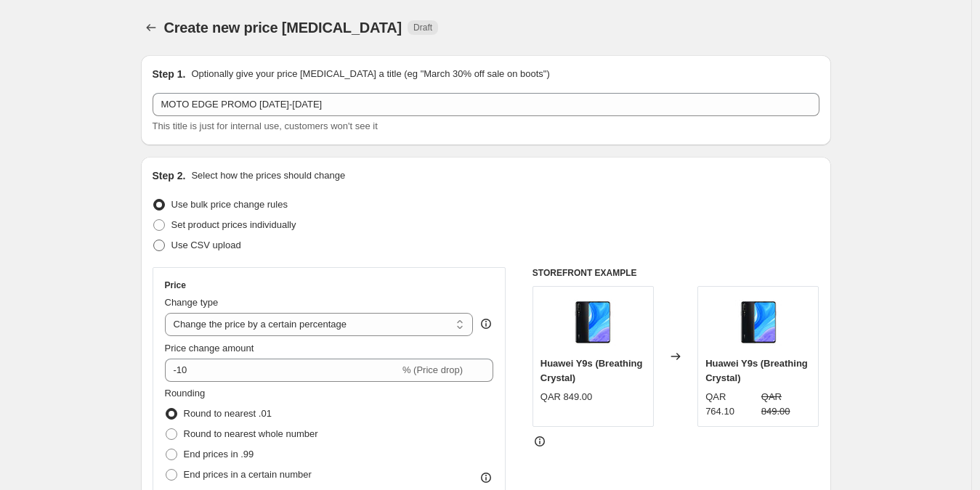
click at [193, 249] on span "Use CSV upload" at bounding box center [206, 245] width 70 height 11
click at [154, 241] on input "Use CSV upload" at bounding box center [153, 240] width 1 height 1
radio input "true"
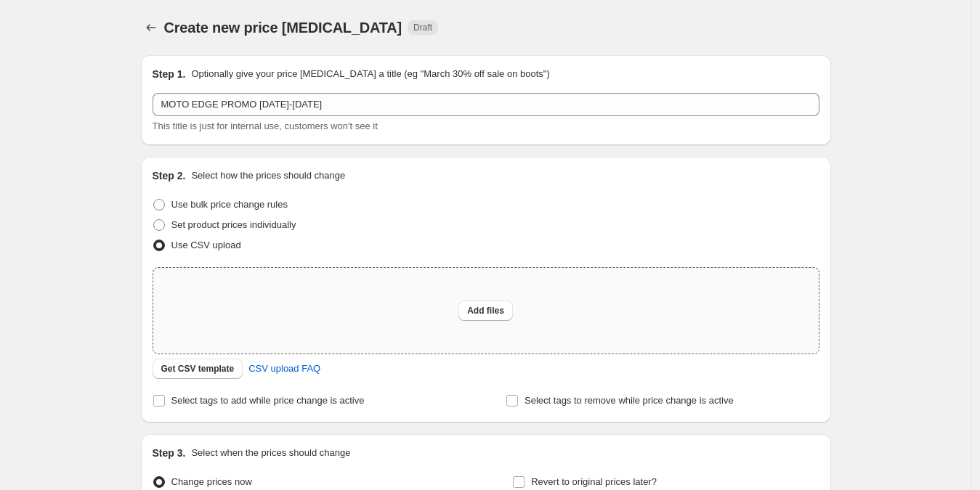
click at [493, 327] on div "Add files" at bounding box center [486, 311] width 666 height 86
type input "C:\fakepath\ MOTO EDGE PROMO [DATE]-[DATE].csv"
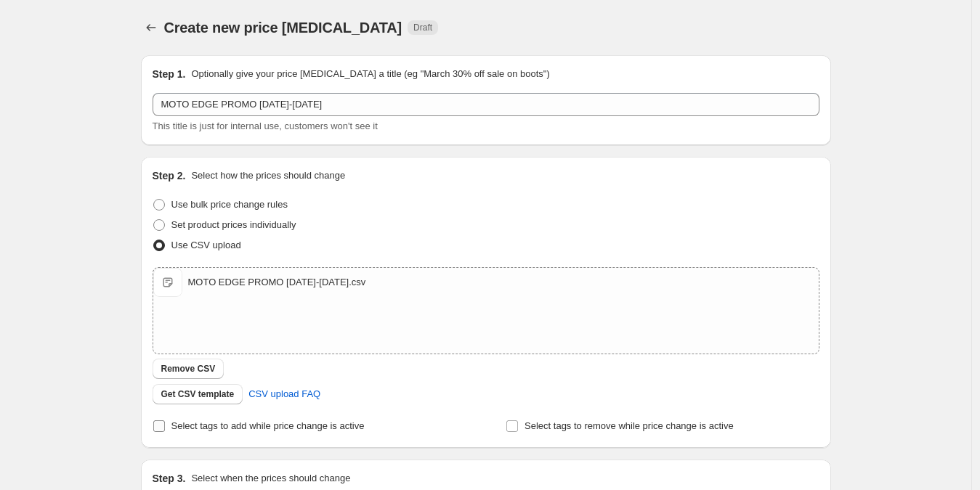
click at [201, 431] on span "Select tags to add while price change is active" at bounding box center [267, 426] width 193 height 11
click at [165, 431] on input "Select tags to add while price change is active" at bounding box center [159, 427] width 12 height 12
checkbox input "true"
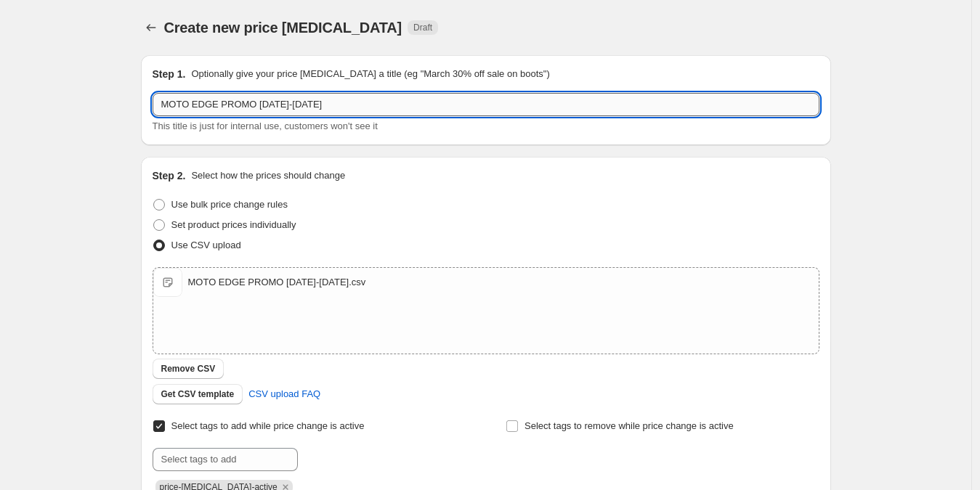
click at [370, 110] on input "MOTO EDGE PROMO [DATE]-[DATE]" at bounding box center [486, 104] width 667 height 23
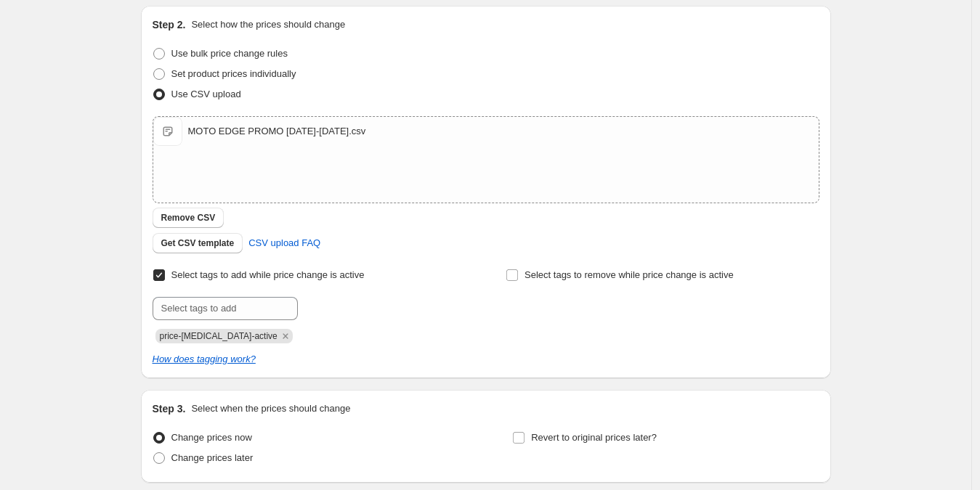
scroll to position [182, 0]
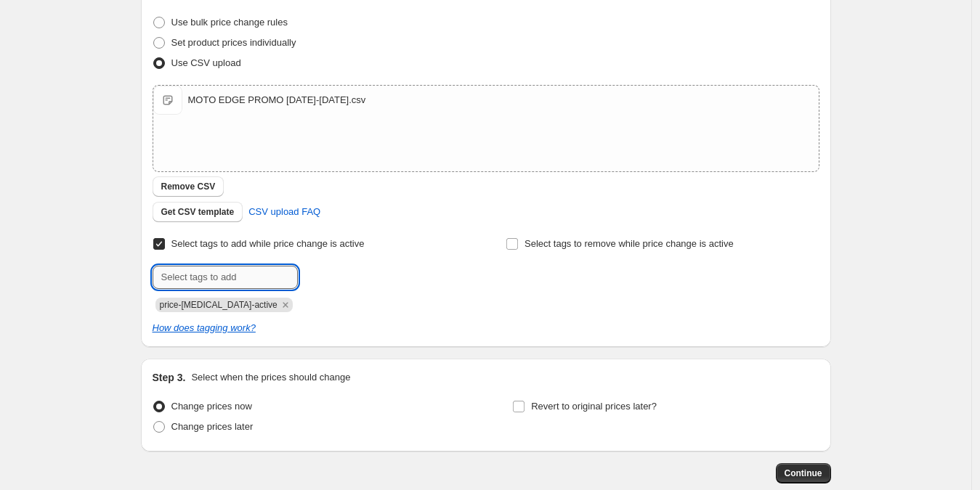
click at [255, 275] on input "text" at bounding box center [225, 277] width 145 height 23
paste input "MOTO EDGE PROMO [DATE]-[DATE]"
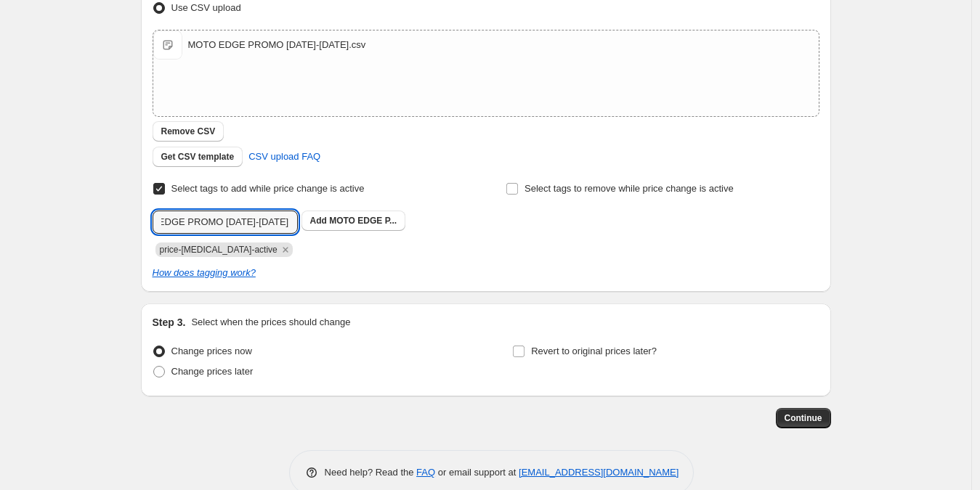
scroll to position [243, 0]
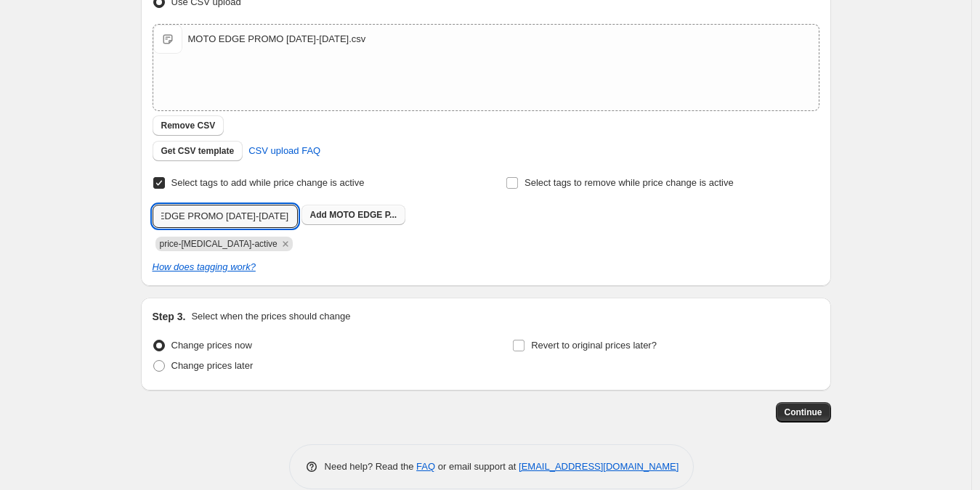
type input "MOTO EDGE PROMO [DATE]-[DATE]"
click at [367, 216] on span "MOTO EDGE P..." at bounding box center [363, 215] width 68 height 10
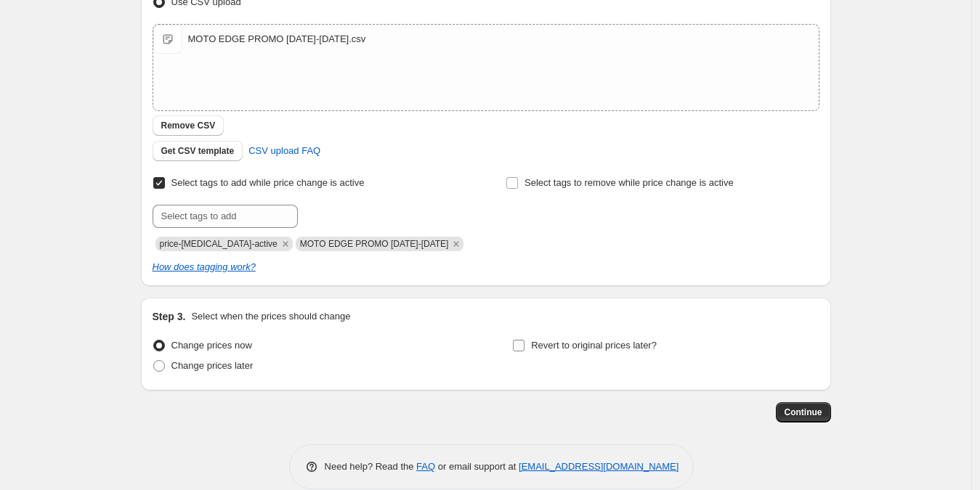
click at [522, 339] on span at bounding box center [518, 345] width 13 height 13
click at [522, 340] on input "Revert to original prices later?" at bounding box center [519, 346] width 12 height 12
checkbox input "true"
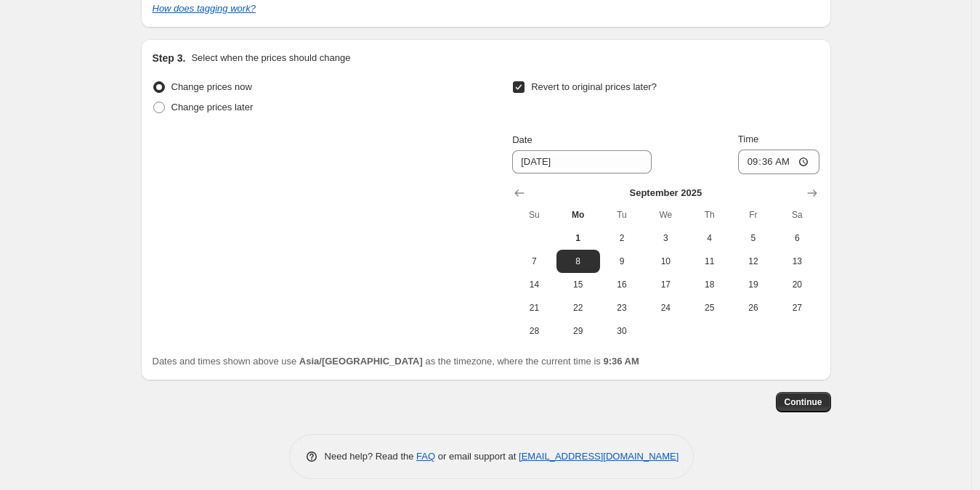
scroll to position [513, 0]
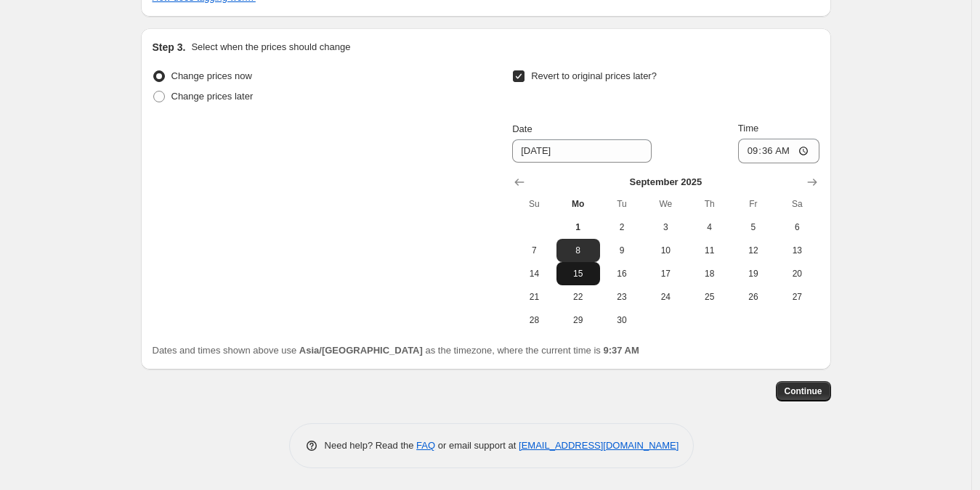
click at [586, 272] on span "15" at bounding box center [578, 274] width 32 height 12
type input "[DATE]"
click at [756, 149] on input "09:36" at bounding box center [778, 151] width 81 height 25
type input "00:00"
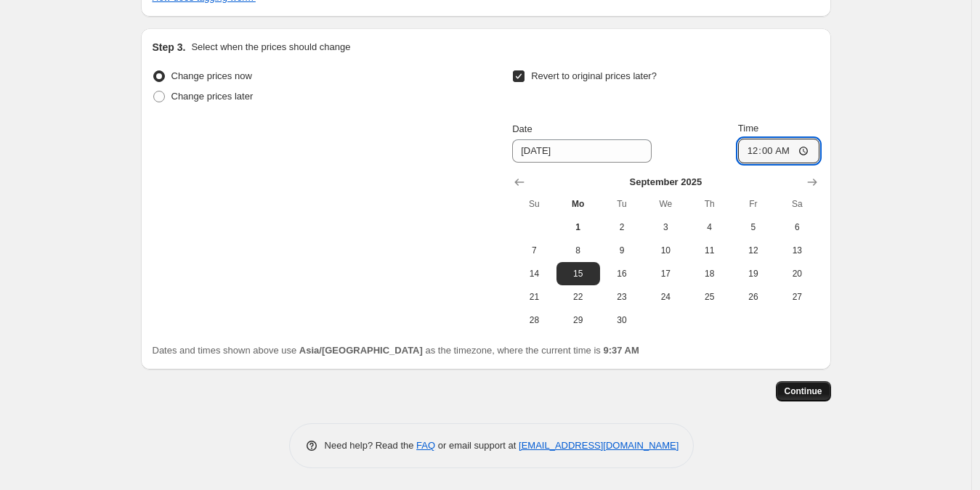
click at [822, 391] on span "Continue" at bounding box center [804, 392] width 38 height 12
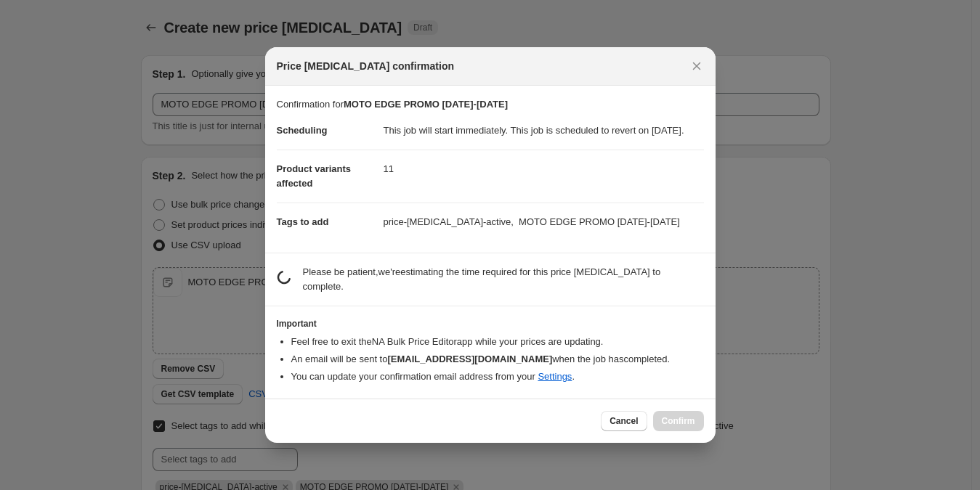
scroll to position [0, 0]
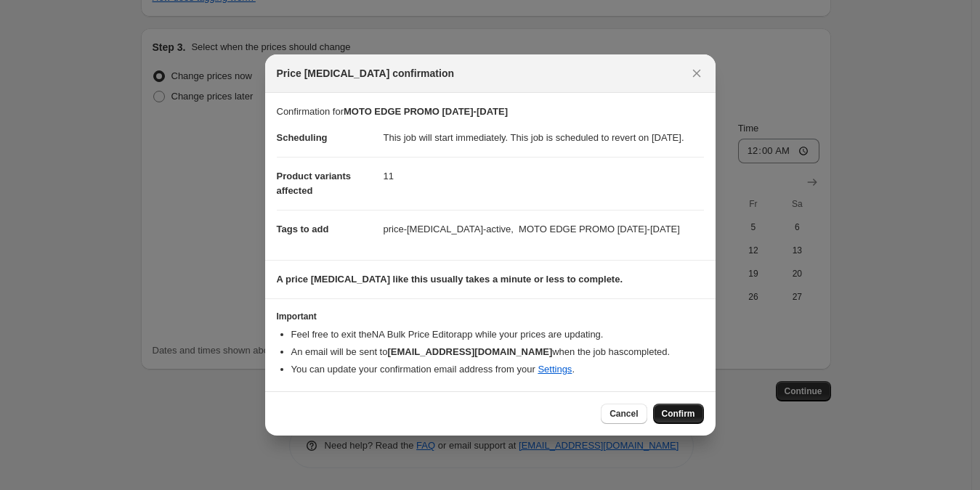
click at [662, 420] on span "Confirm" at bounding box center [678, 414] width 33 height 12
type input "MOTO EDGE PROMO [DATE]-[DATE]"
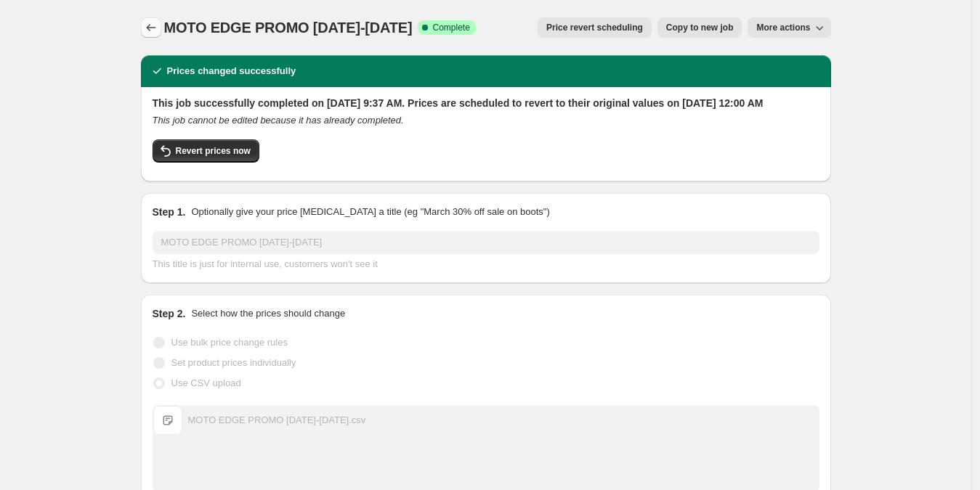
click at [158, 25] on icon "Price change jobs" at bounding box center [151, 27] width 15 height 15
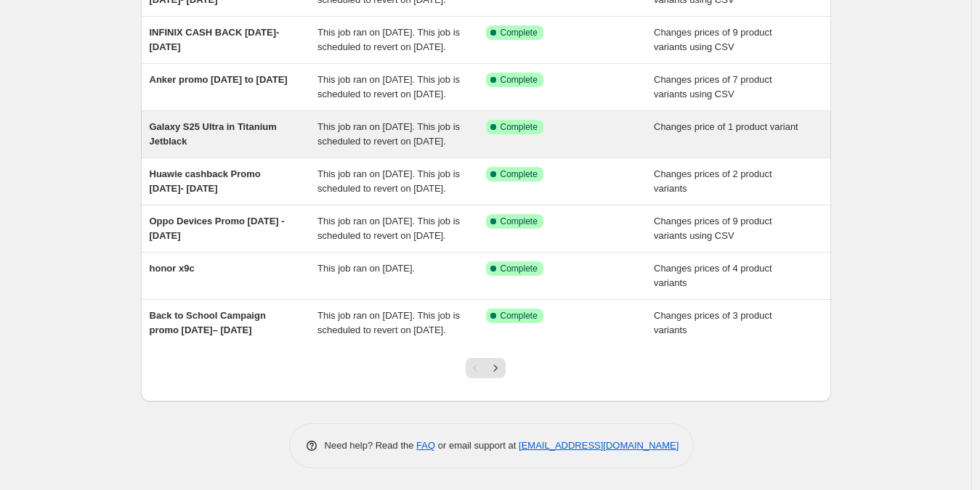
scroll to position [389, 0]
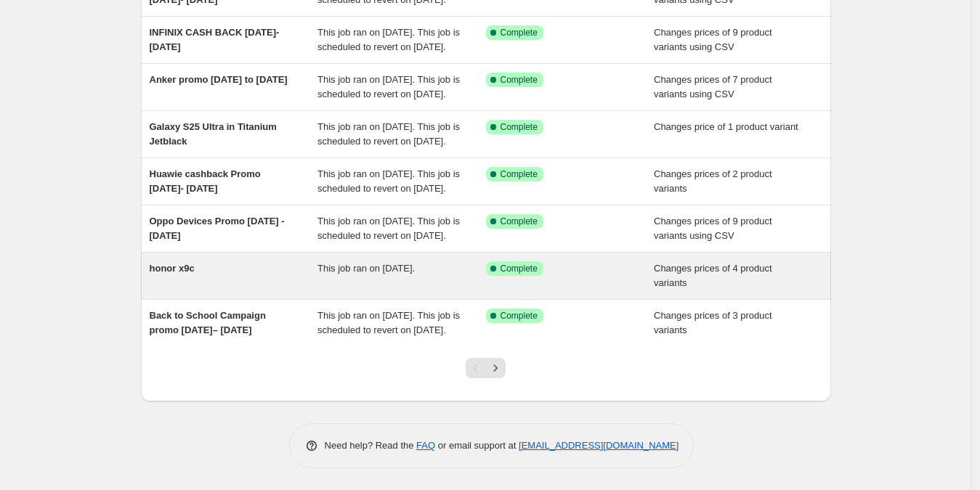
click at [410, 262] on div "This job ran on [DATE]." at bounding box center [402, 276] width 169 height 29
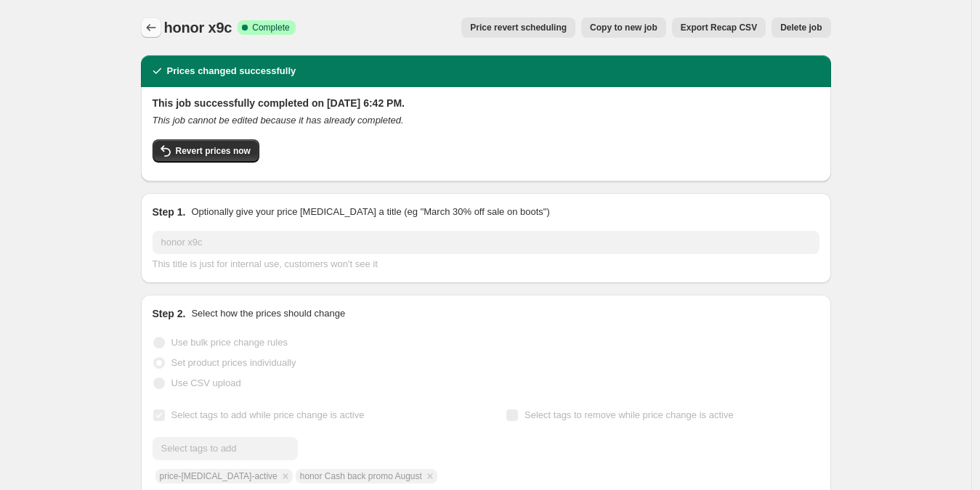
click at [144, 22] on button "Price change jobs" at bounding box center [151, 27] width 20 height 20
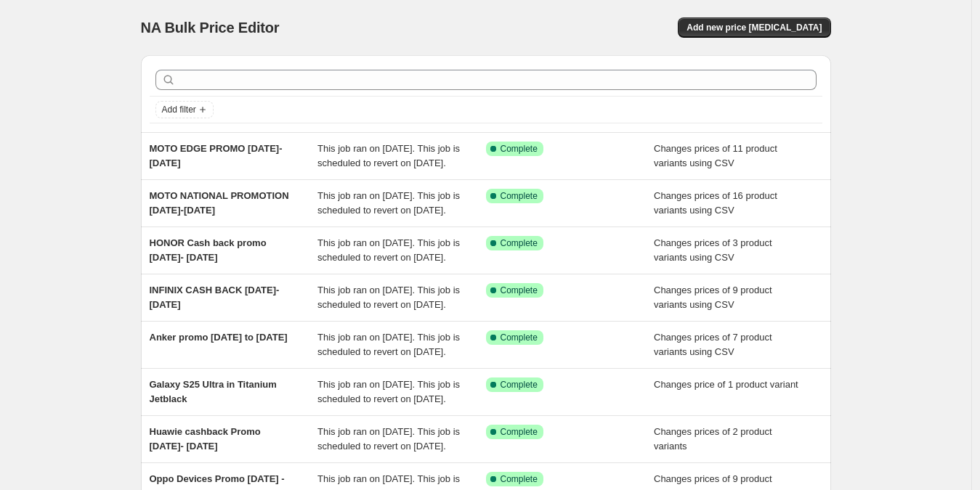
click at [390, 4] on div "NA Bulk Price Editor. This page is ready NA Bulk Price Editor Add new price [ME…" at bounding box center [486, 27] width 690 height 55
